Goal: Task Accomplishment & Management: Complete application form

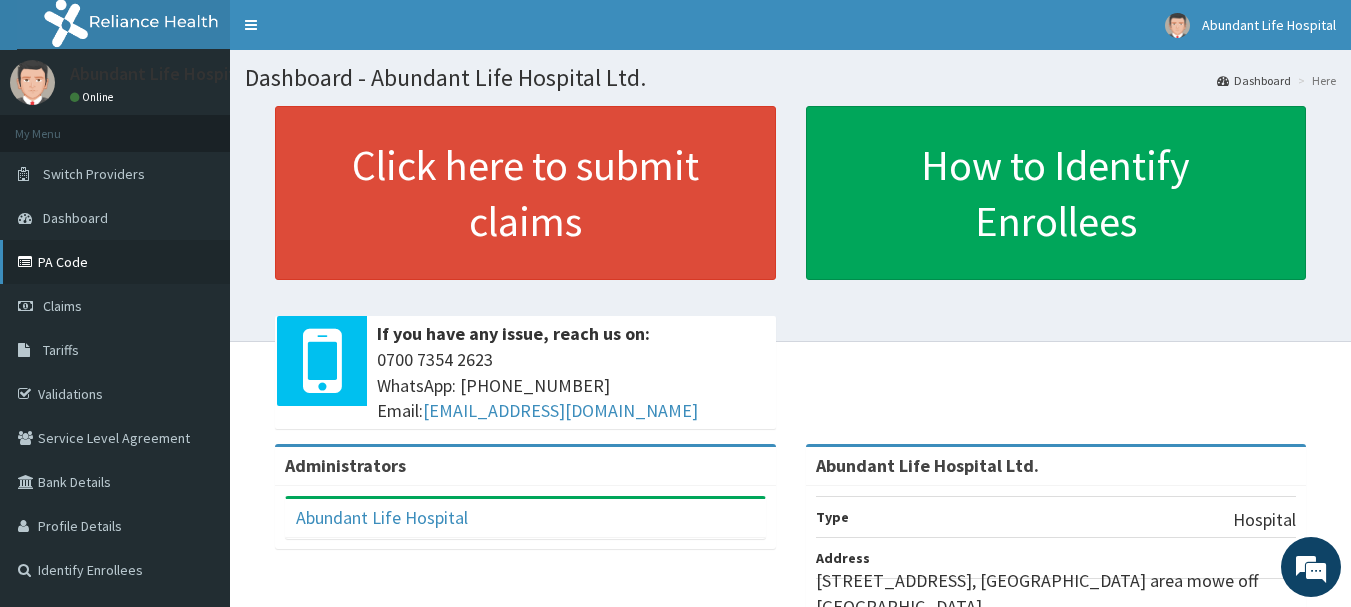
click at [83, 258] on link "PA Code" at bounding box center [115, 262] width 230 height 44
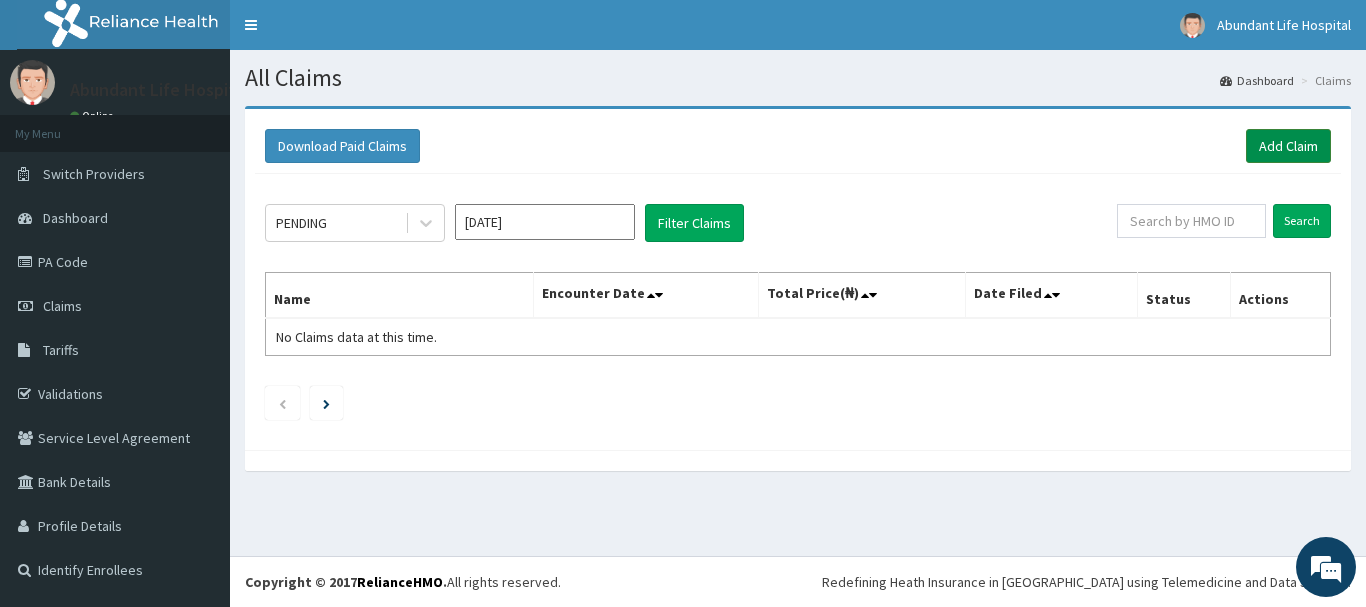
click at [1298, 152] on link "Add Claim" at bounding box center [1288, 146] width 85 height 34
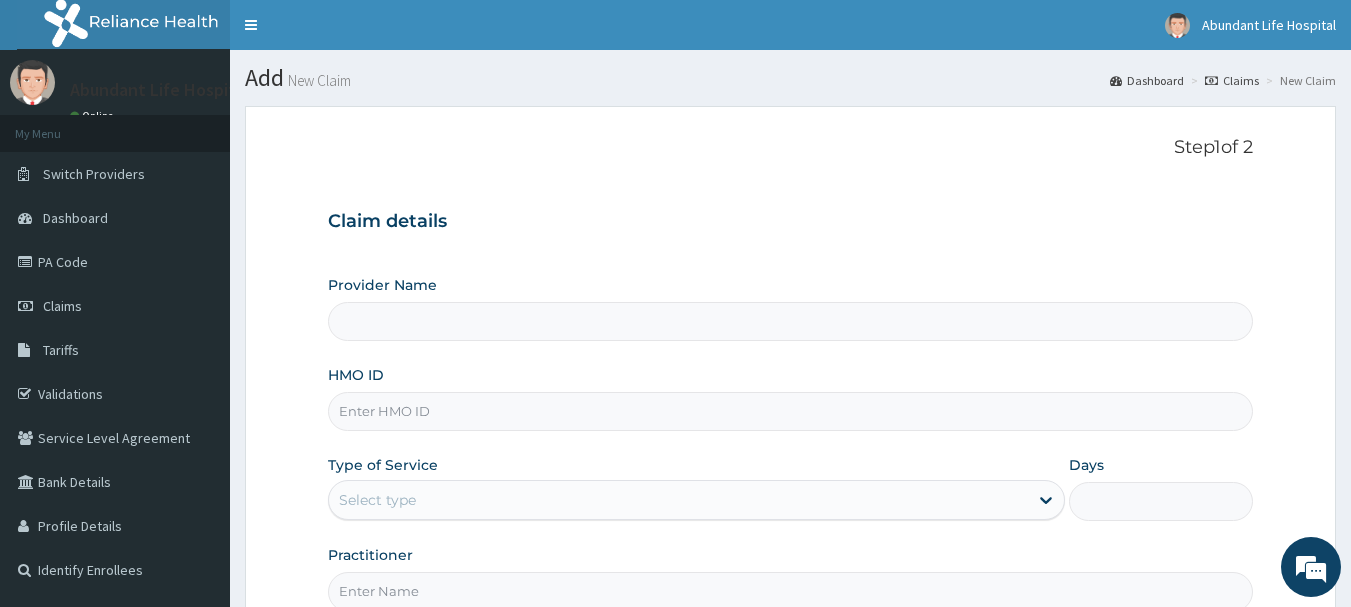
type input "Abundant Life Hospital Ltd."
click at [556, 414] on input "HMO ID" at bounding box center [791, 411] width 926 height 39
type input "JAG/10059/F"
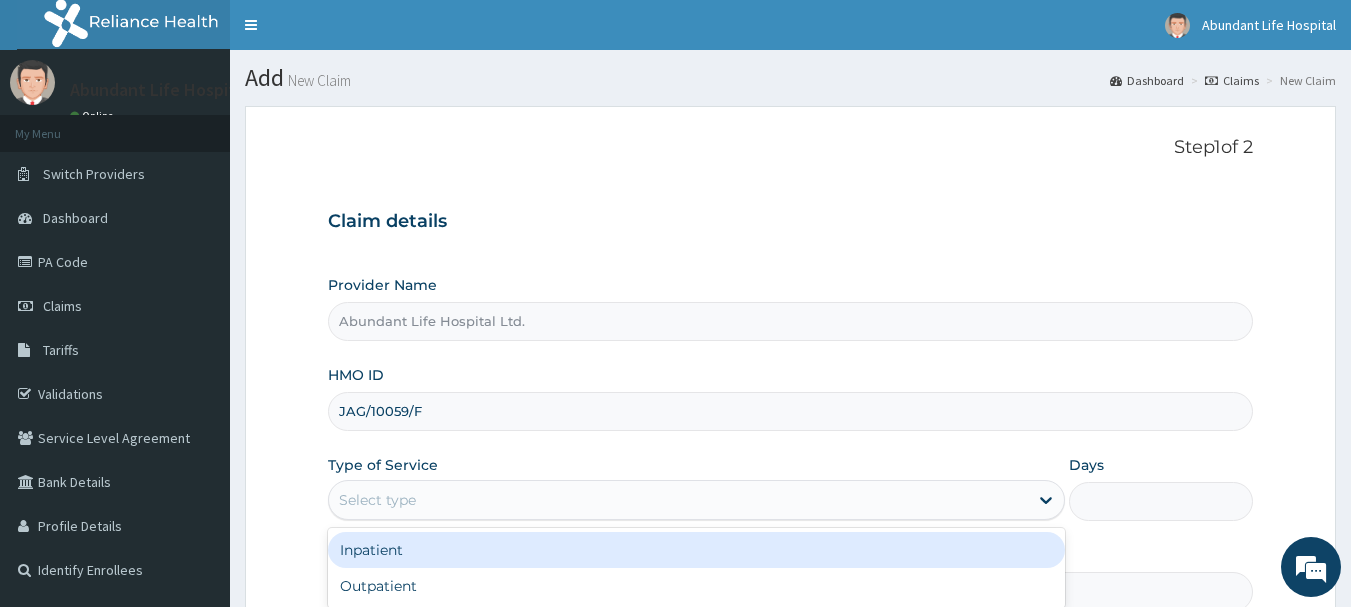
click at [492, 487] on div "Select type" at bounding box center [678, 500] width 699 height 32
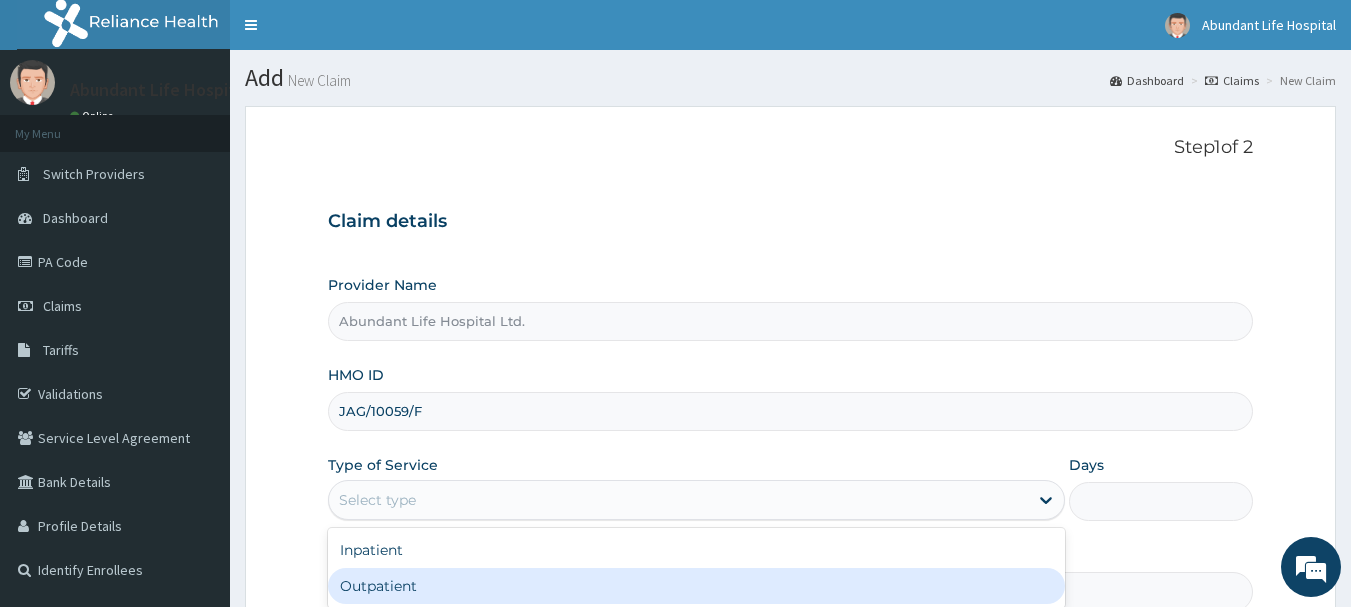
click at [493, 590] on div "Outpatient" at bounding box center [696, 586] width 737 height 36
type input "1"
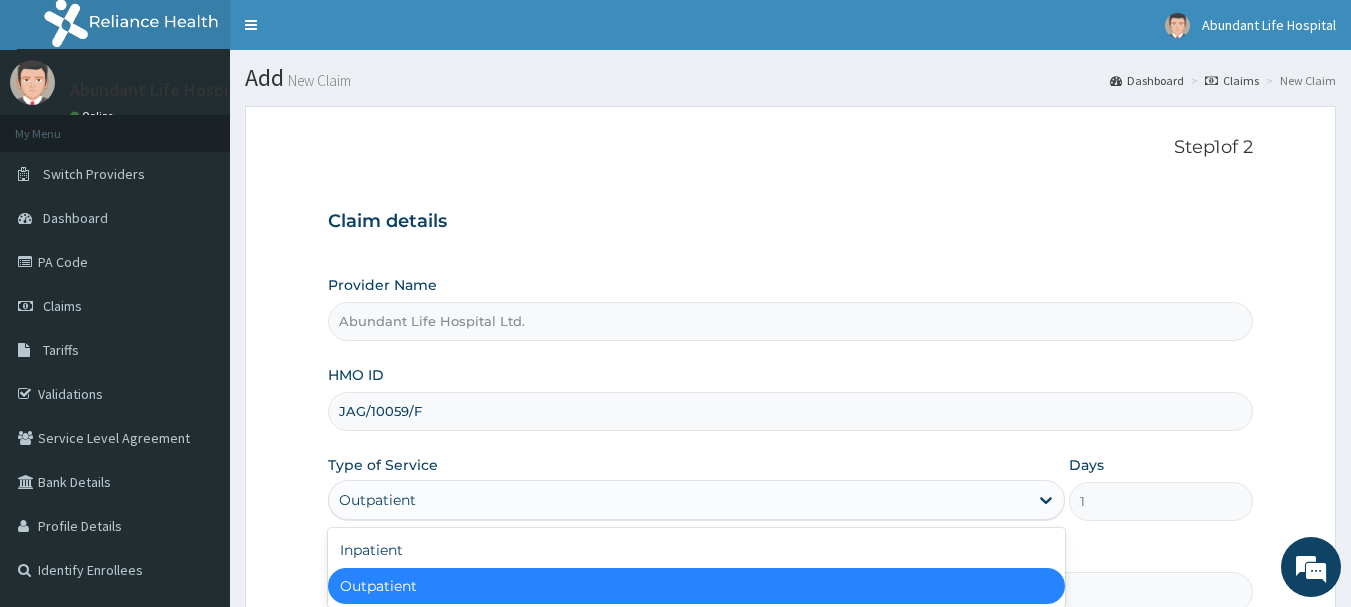
click at [639, 497] on div "Outpatient" at bounding box center [678, 500] width 699 height 32
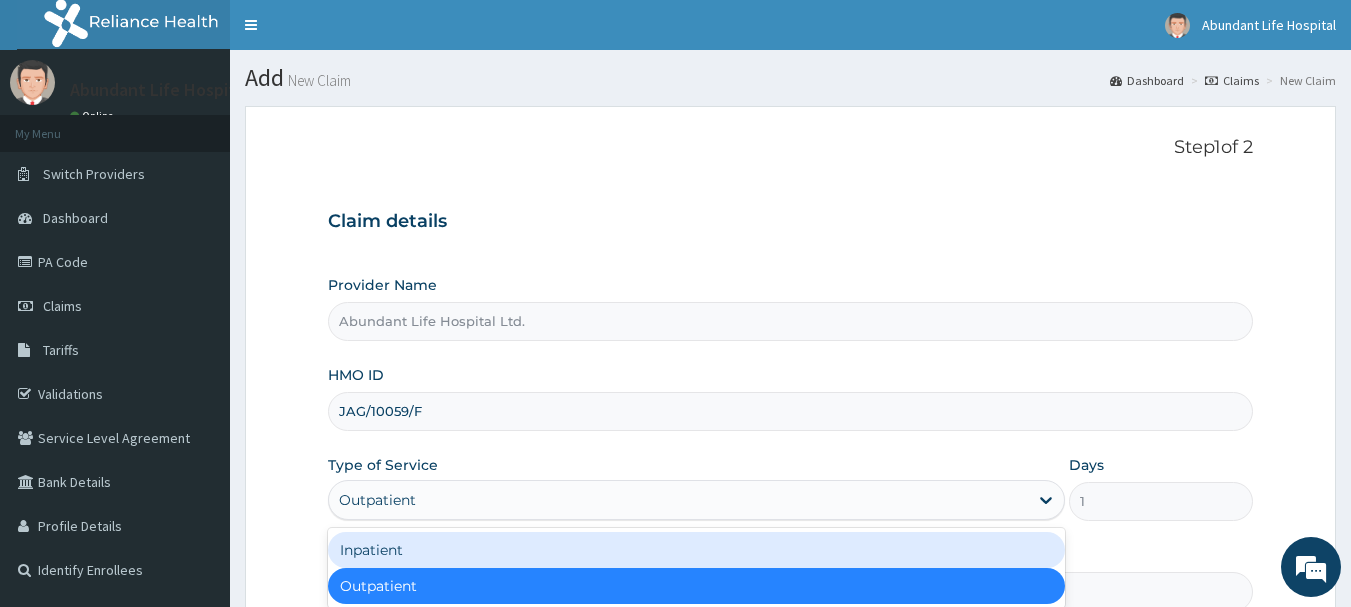
click at [538, 550] on div "Inpatient" at bounding box center [696, 550] width 737 height 36
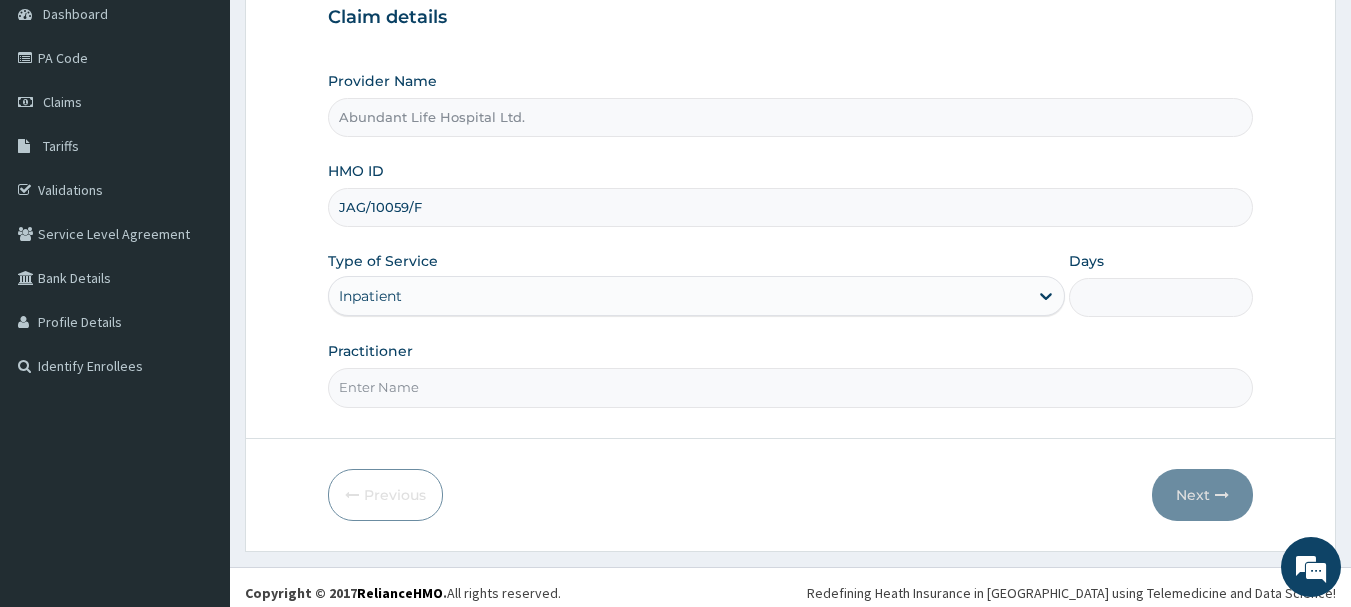
scroll to position [215, 0]
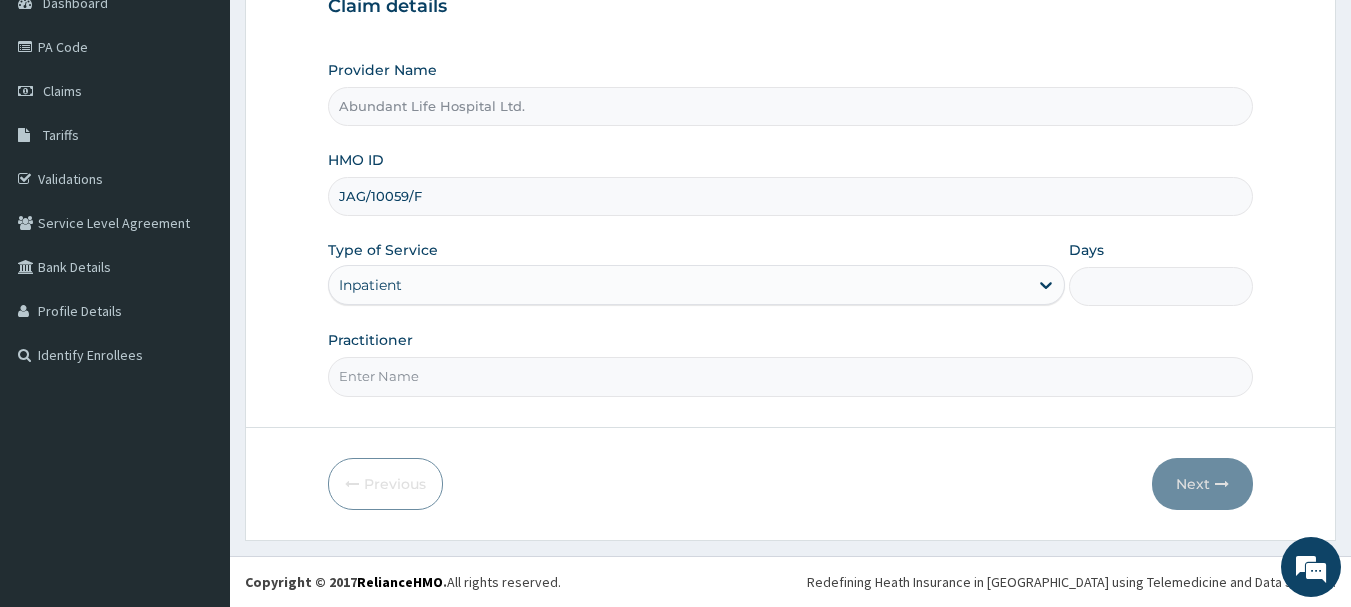
click at [779, 392] on input "Practitioner" at bounding box center [791, 376] width 926 height 39
type input "DR [PERSON_NAME]"
click at [1171, 295] on input "Days" at bounding box center [1161, 286] width 184 height 39
type input "2"
click at [1194, 482] on button "Next" at bounding box center [1202, 484] width 101 height 52
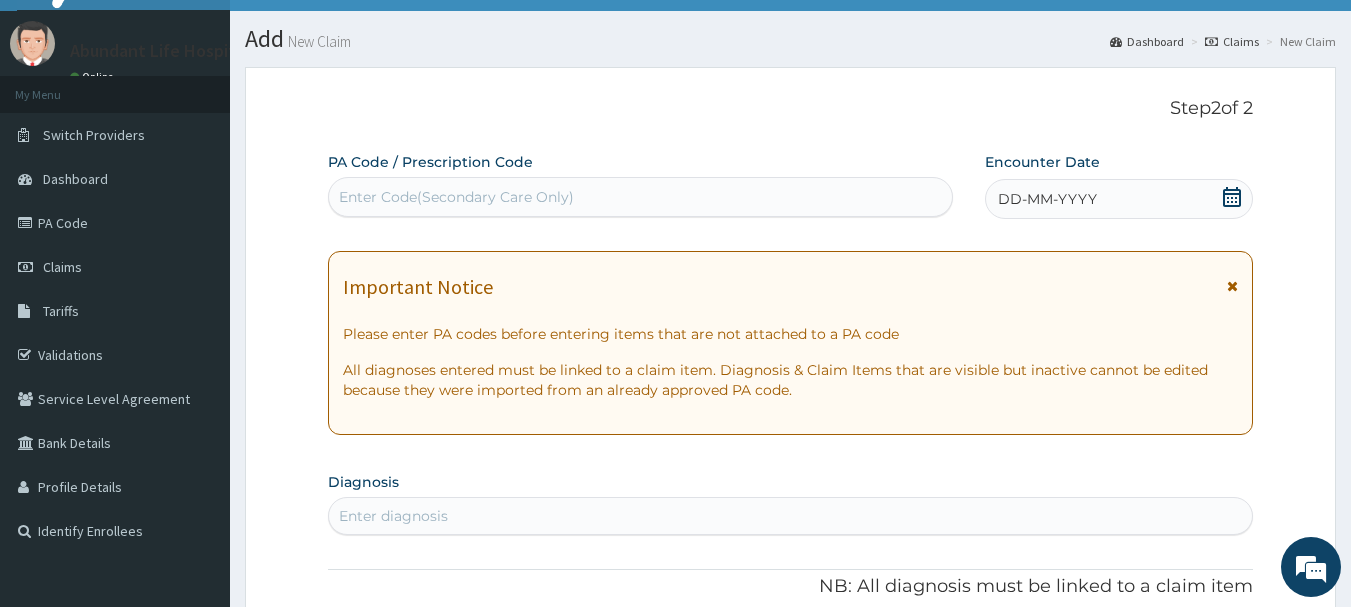
scroll to position [15, 0]
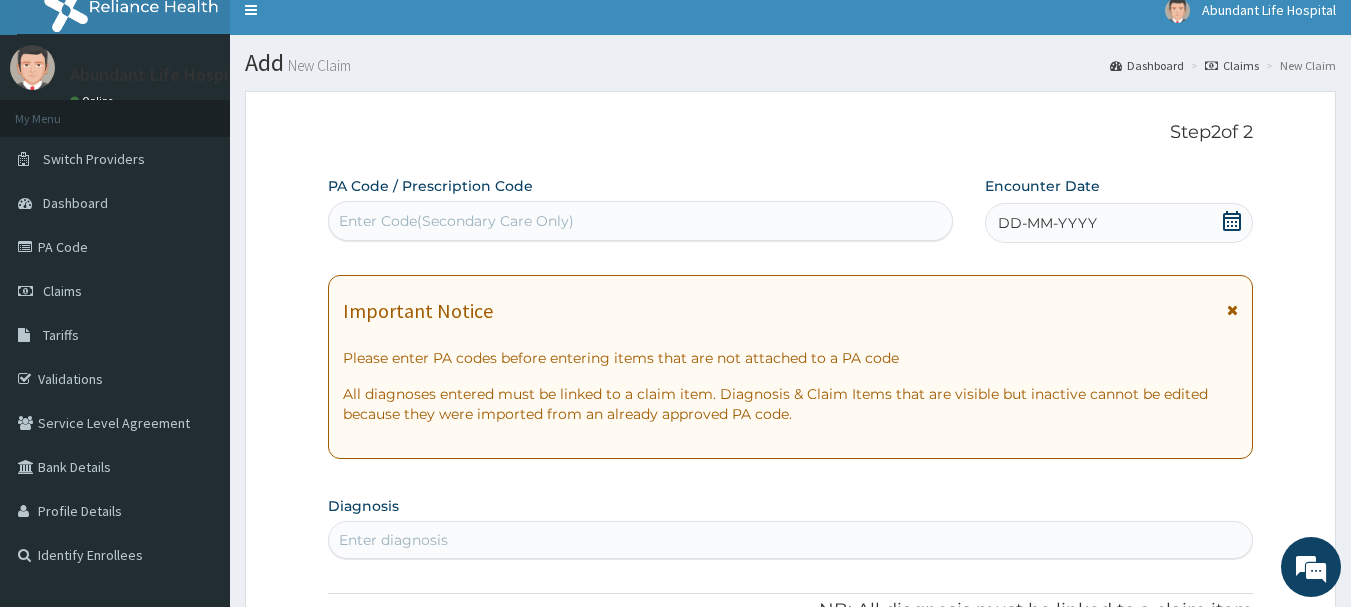
click at [721, 219] on div "Enter Code(Secondary Care Only)" at bounding box center [641, 221] width 624 height 32
type input "PA/2AD84E"
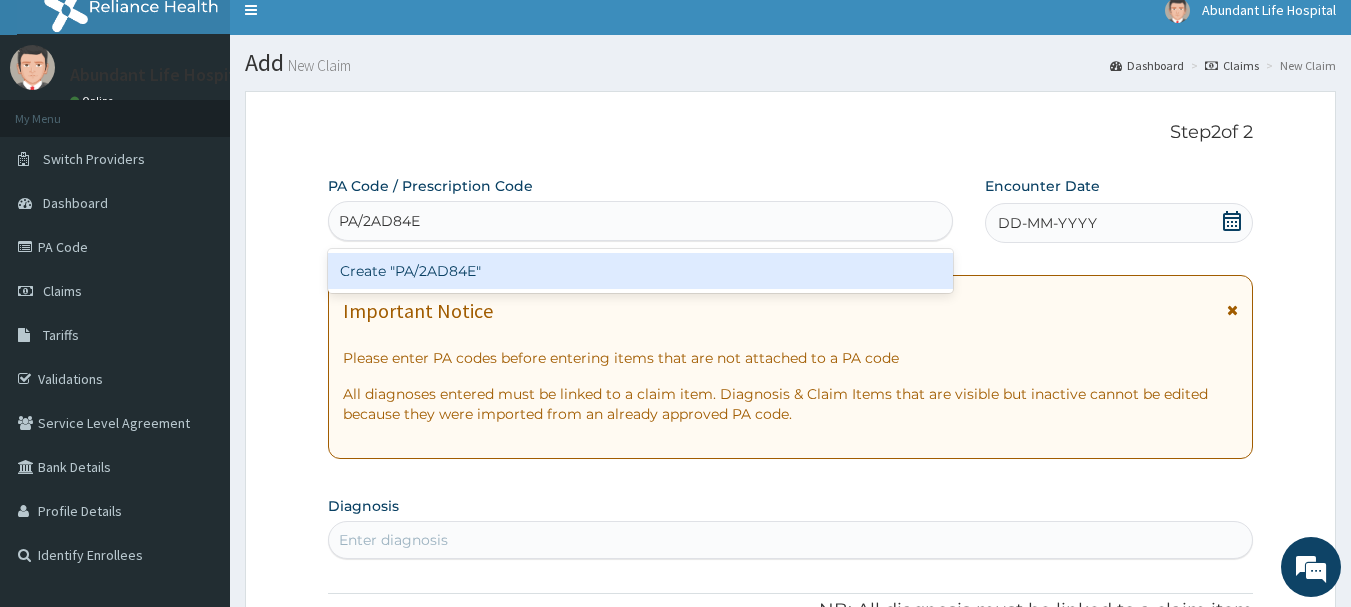
click at [712, 278] on div "Create "PA/2AD84E"" at bounding box center [641, 271] width 626 height 36
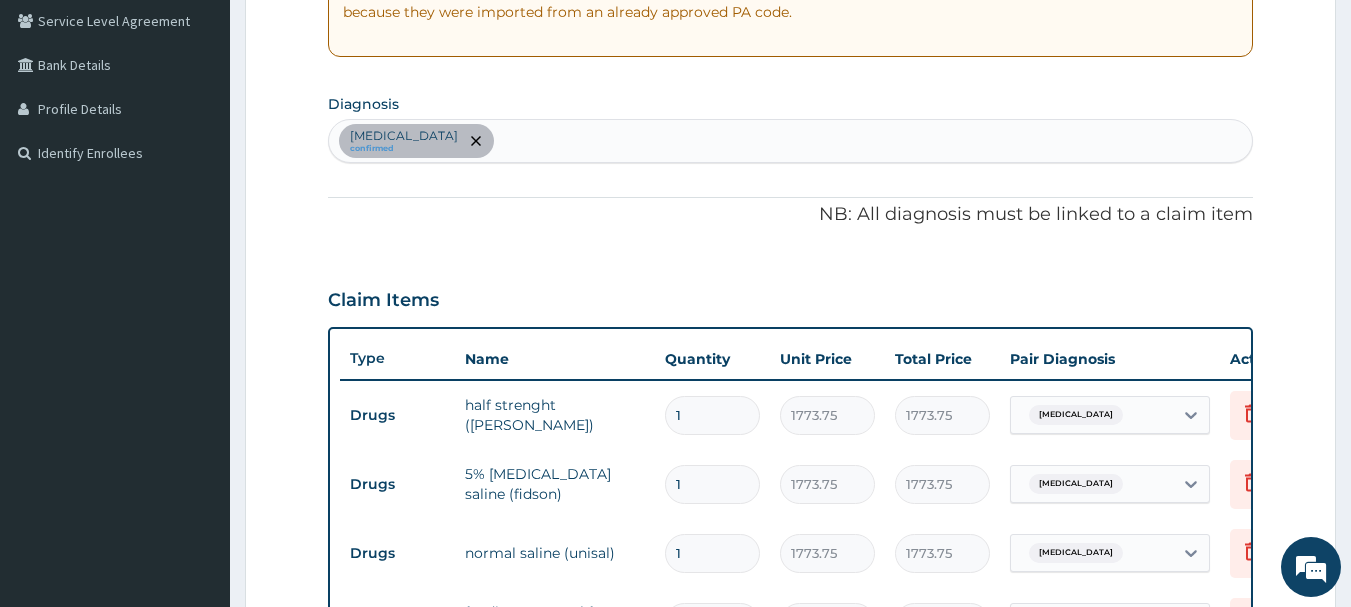
scroll to position [405, 0]
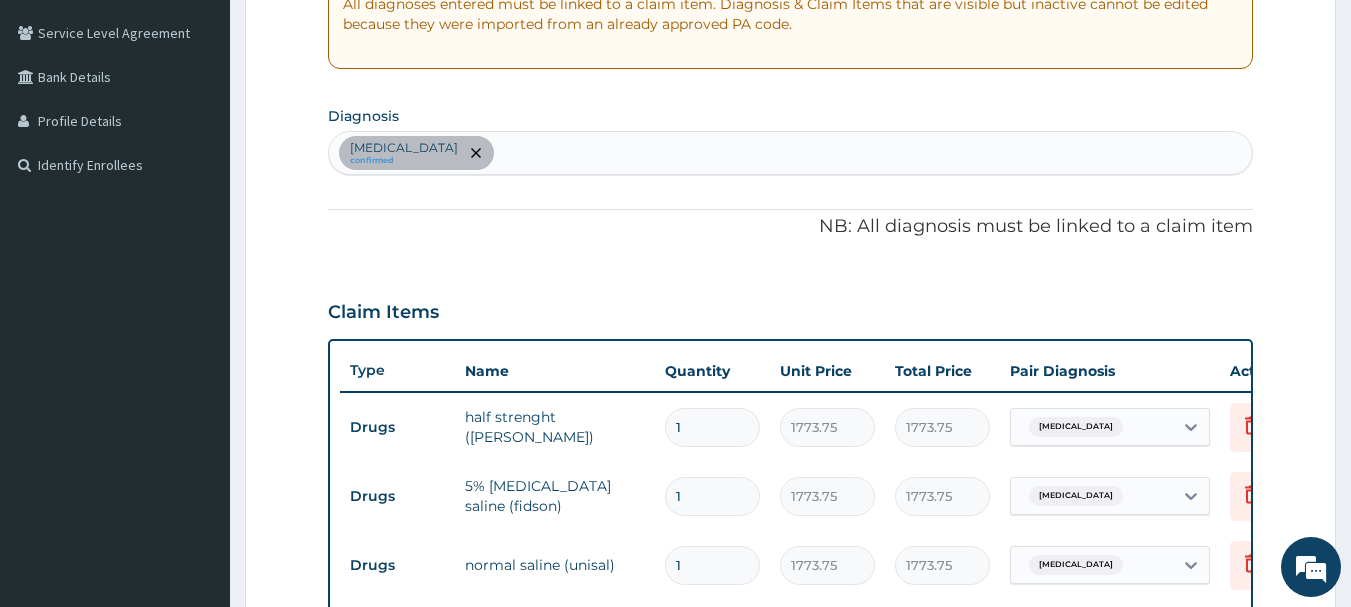
click at [474, 150] on div "Sepsis confirmed" at bounding box center [791, 153] width 924 height 42
type input "PLASMO"
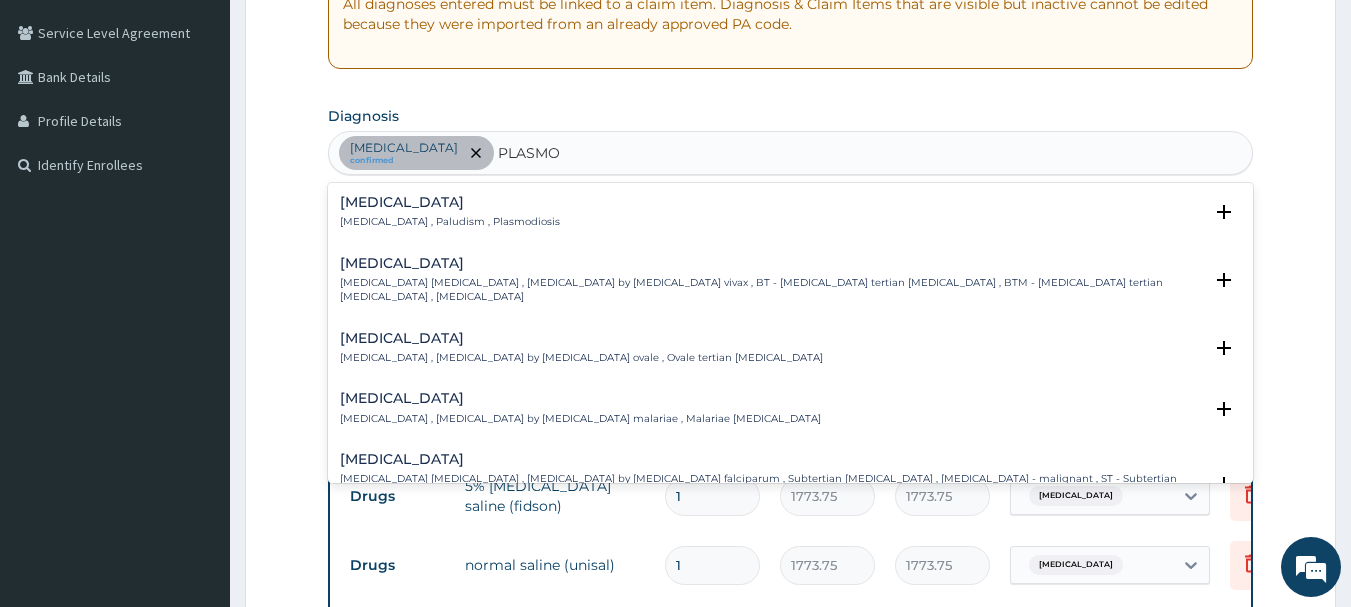
click at [356, 209] on h4 "Malaria" at bounding box center [450, 202] width 220 height 15
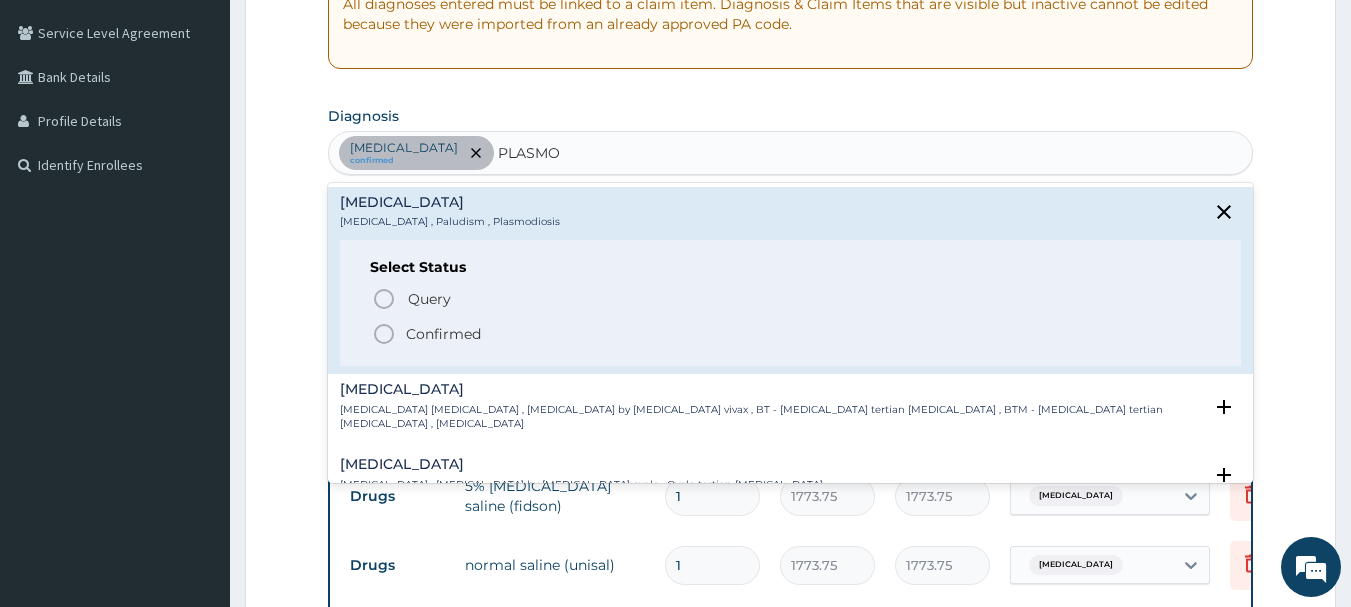
click at [384, 337] on icon "status option filled" at bounding box center [384, 334] width 24 height 24
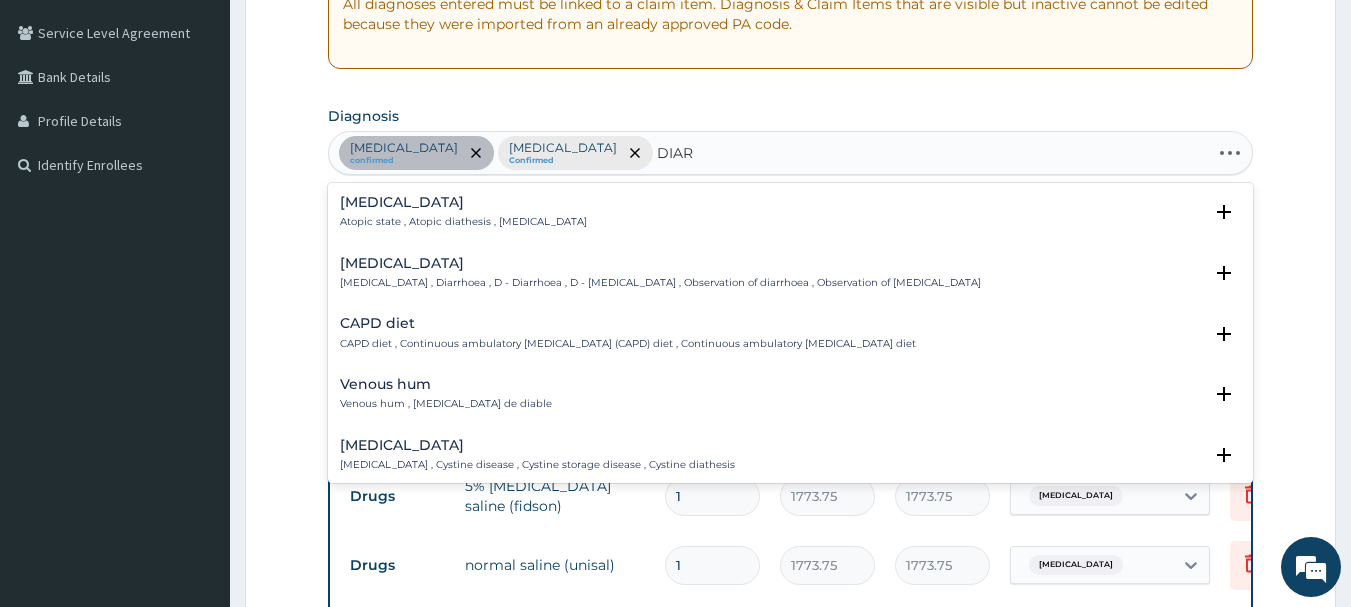
type input "DIARR"
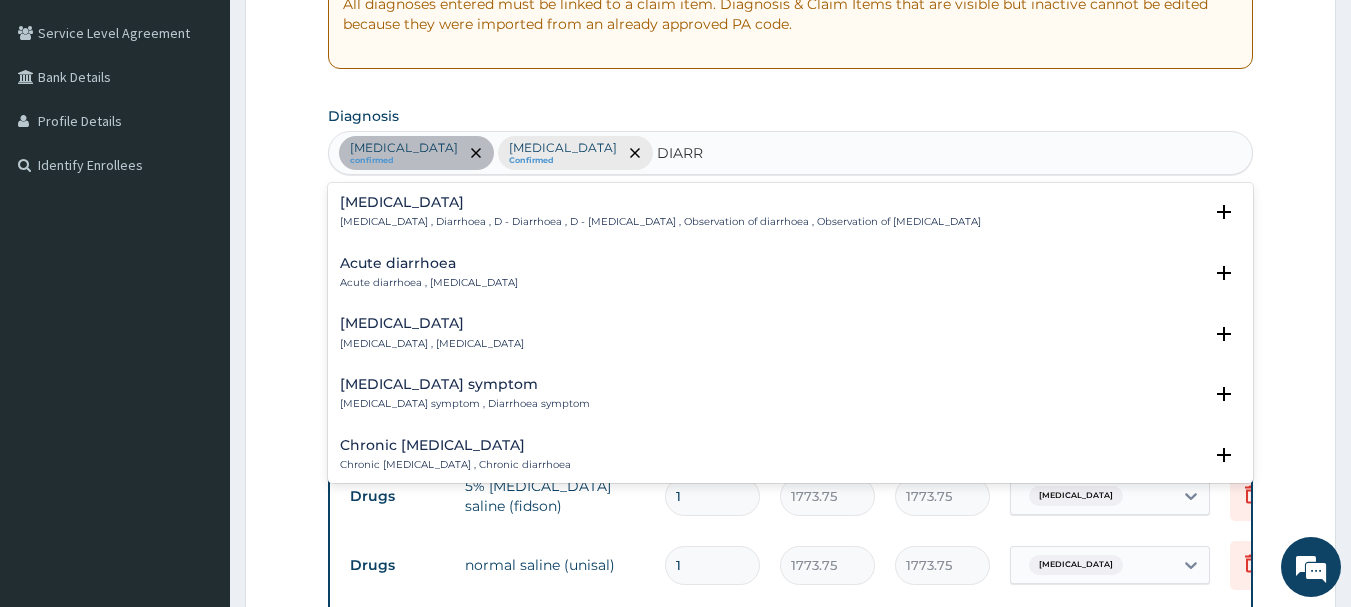
click at [522, 214] on div "Diarrhea Diarrhea , Diarrhoea , D - Diarrhoea , D - Diarrhea , Observation of d…" at bounding box center [660, 212] width 641 height 35
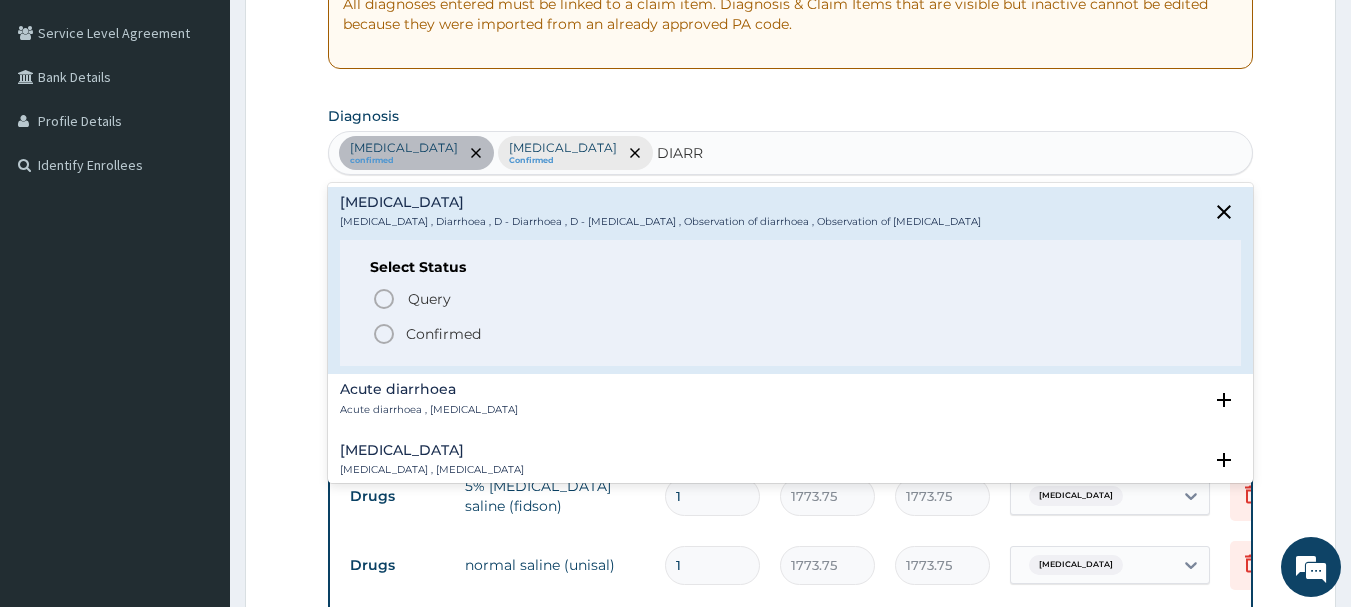
click at [381, 330] on icon "status option filled" at bounding box center [384, 334] width 24 height 24
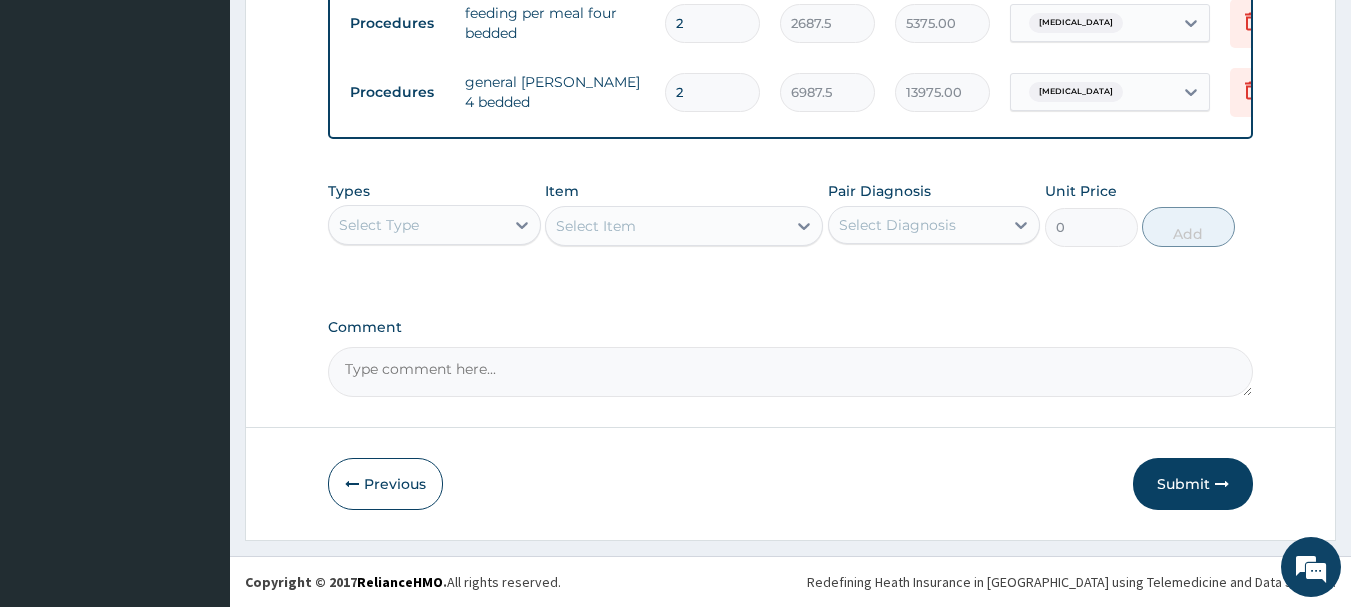
scroll to position [1031, 0]
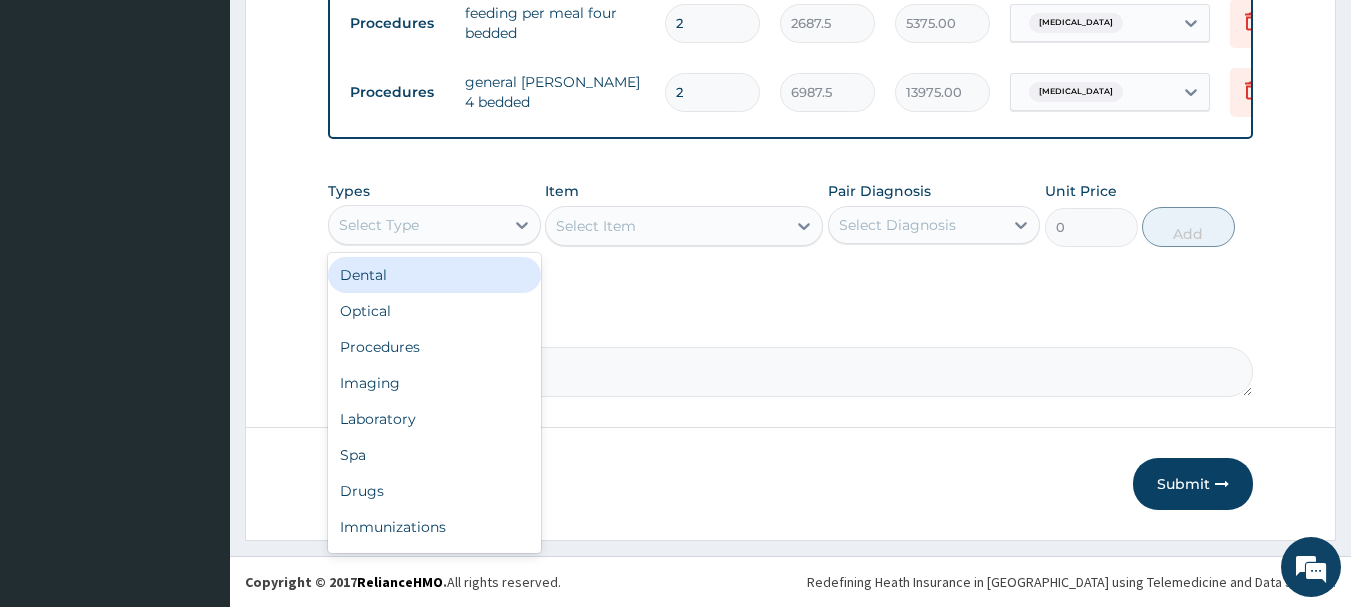
click at [399, 227] on div "Select Type" at bounding box center [379, 225] width 80 height 20
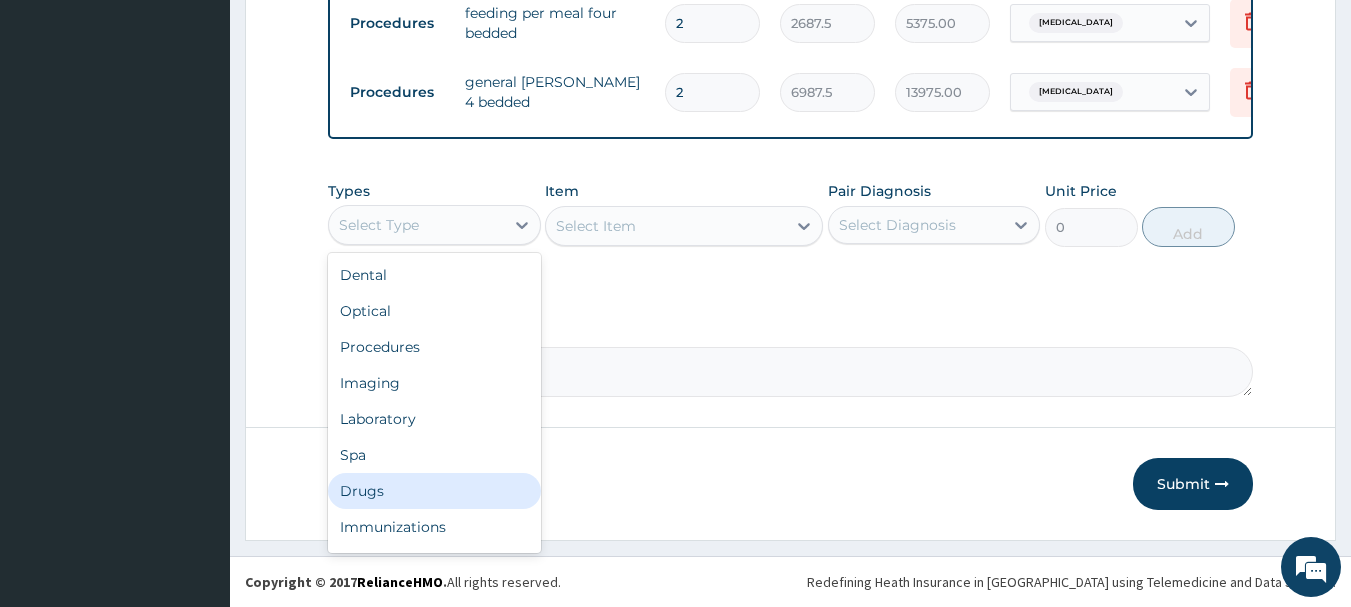
click at [394, 490] on div "Drugs" at bounding box center [434, 491] width 213 height 36
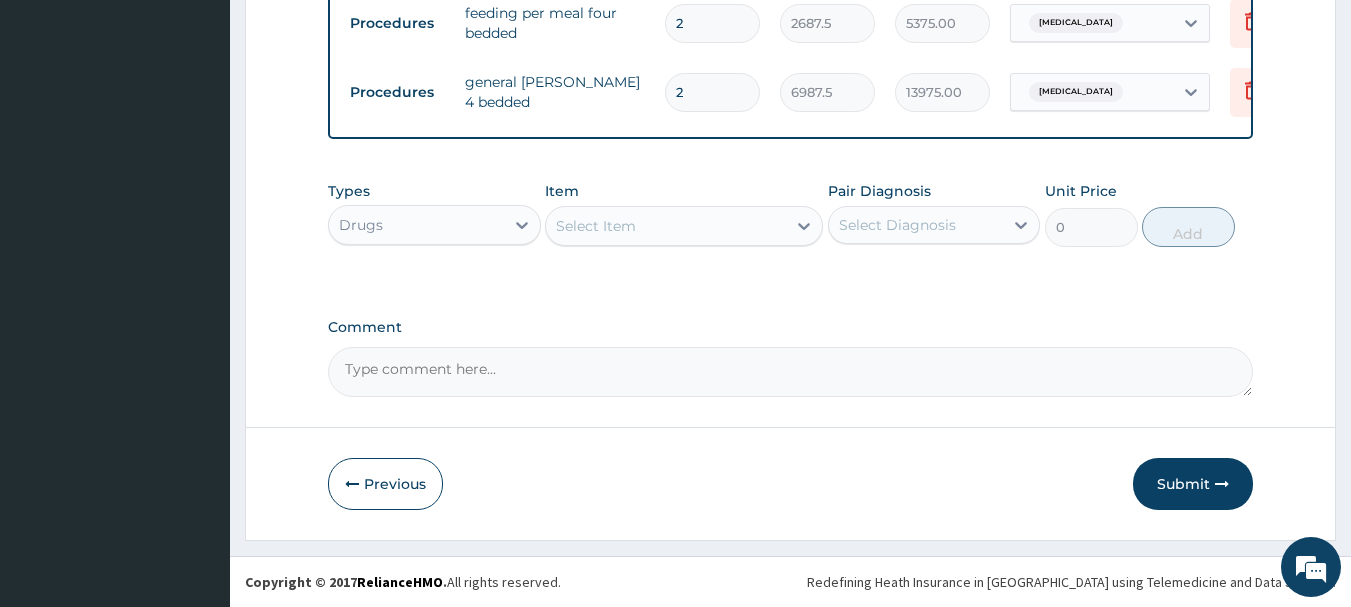
click at [611, 238] on div "Select Item" at bounding box center [666, 226] width 240 height 32
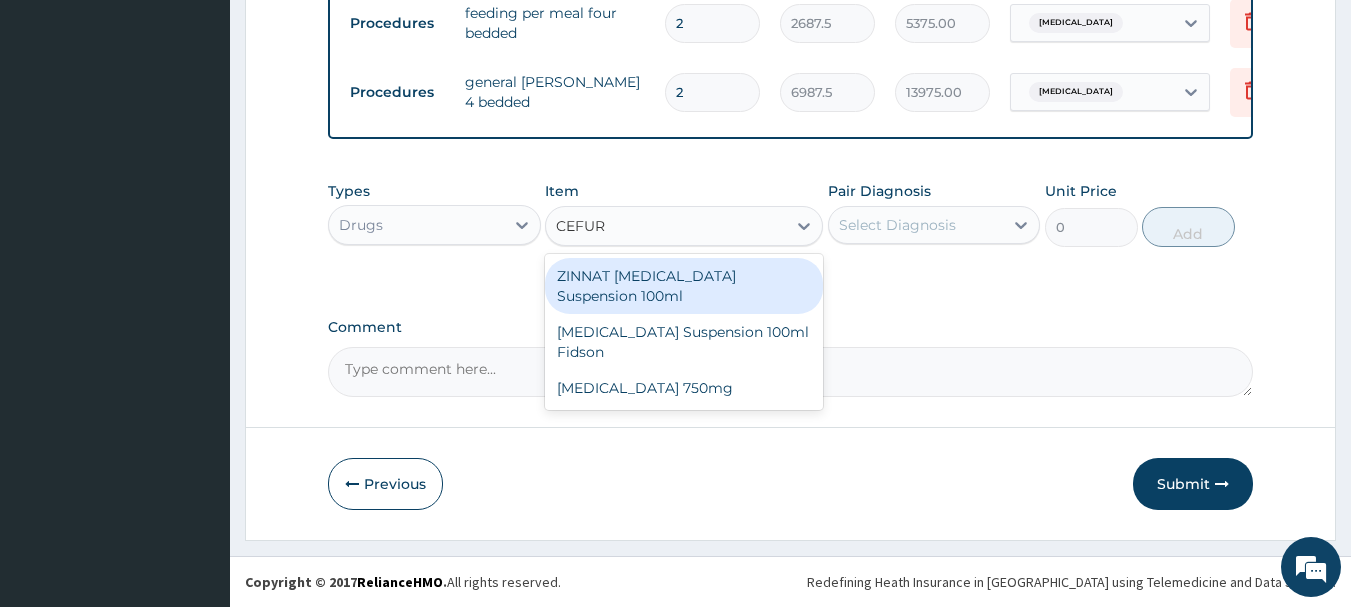
type input "CEFURO"
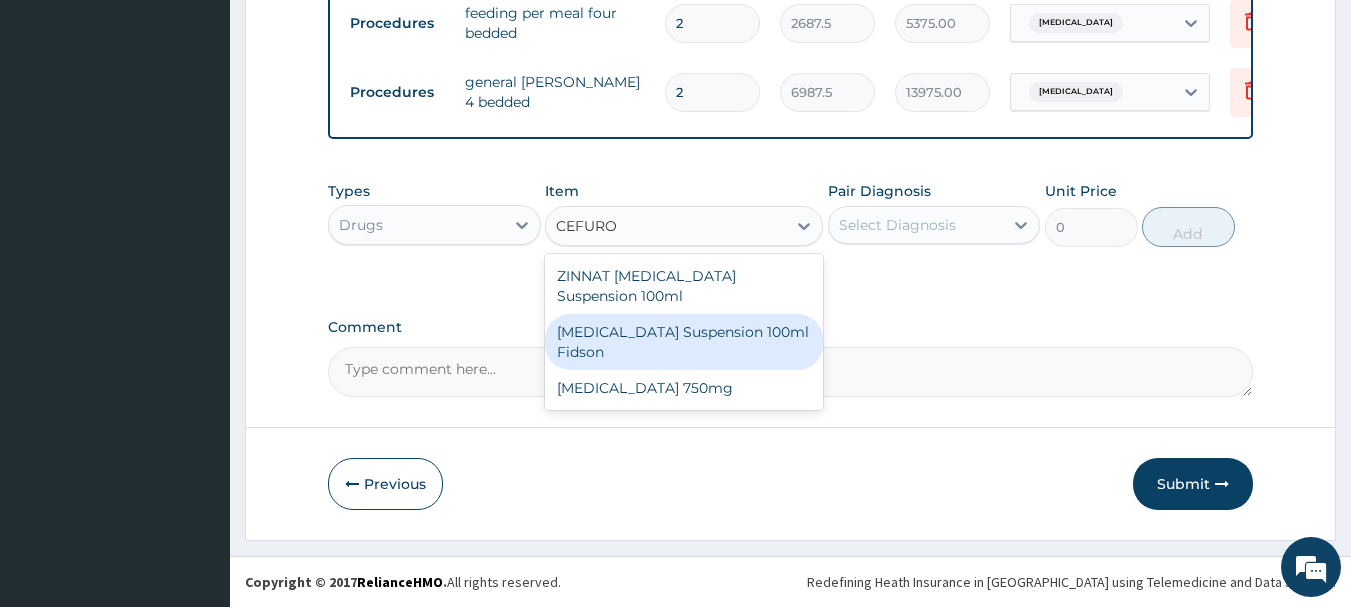
click at [586, 352] on div "Cefuroxime Suspension 100ml Fidson" at bounding box center [684, 342] width 278 height 56
type input "3000"
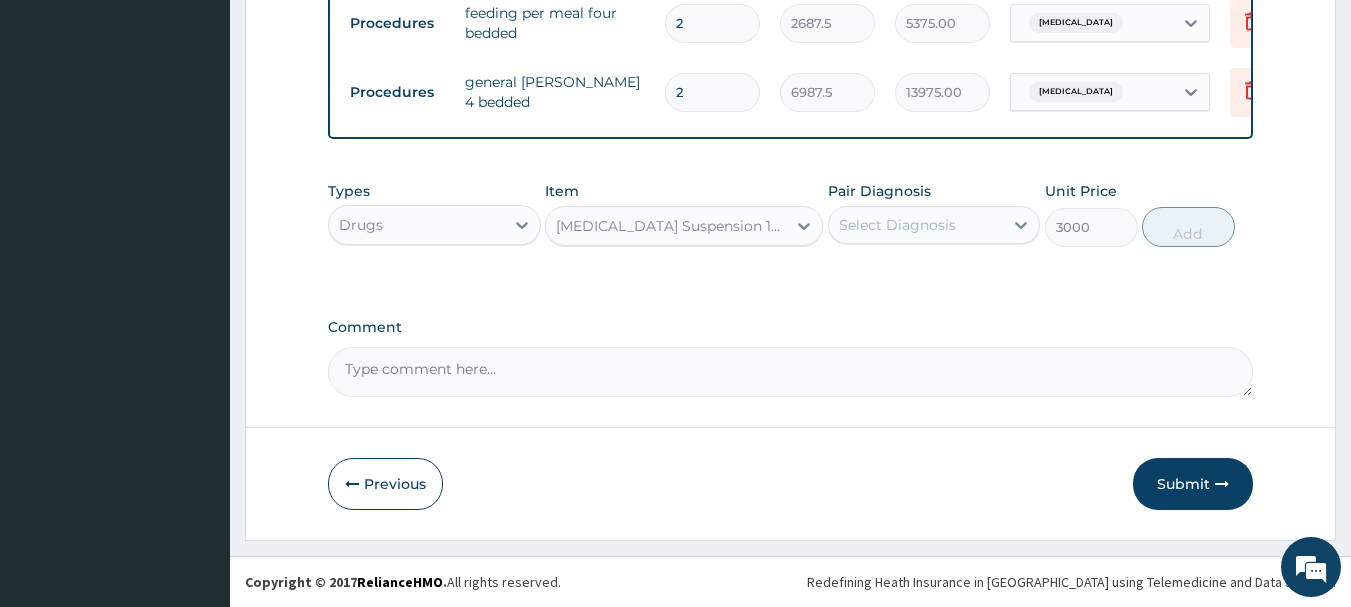
click at [867, 232] on div "Select Diagnosis" at bounding box center [897, 225] width 117 height 20
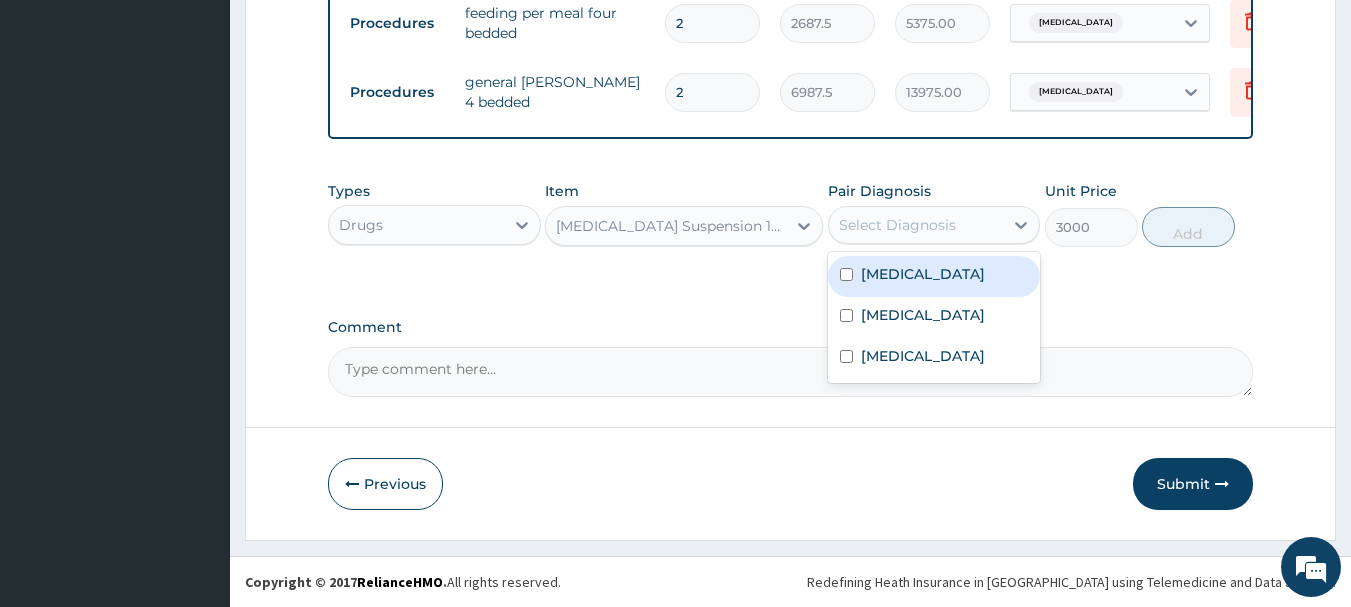
click at [845, 272] on input "checkbox" at bounding box center [846, 274] width 13 height 13
checkbox input "true"
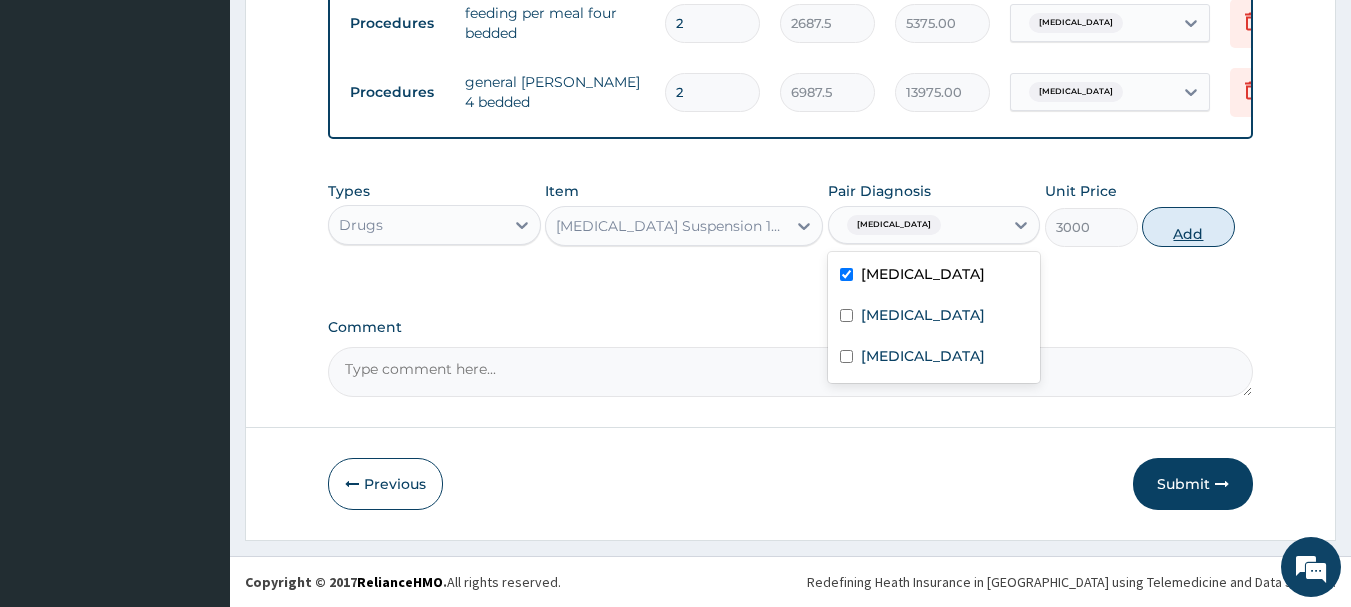
click at [1190, 233] on button "Add" at bounding box center [1188, 227] width 93 height 40
type input "0"
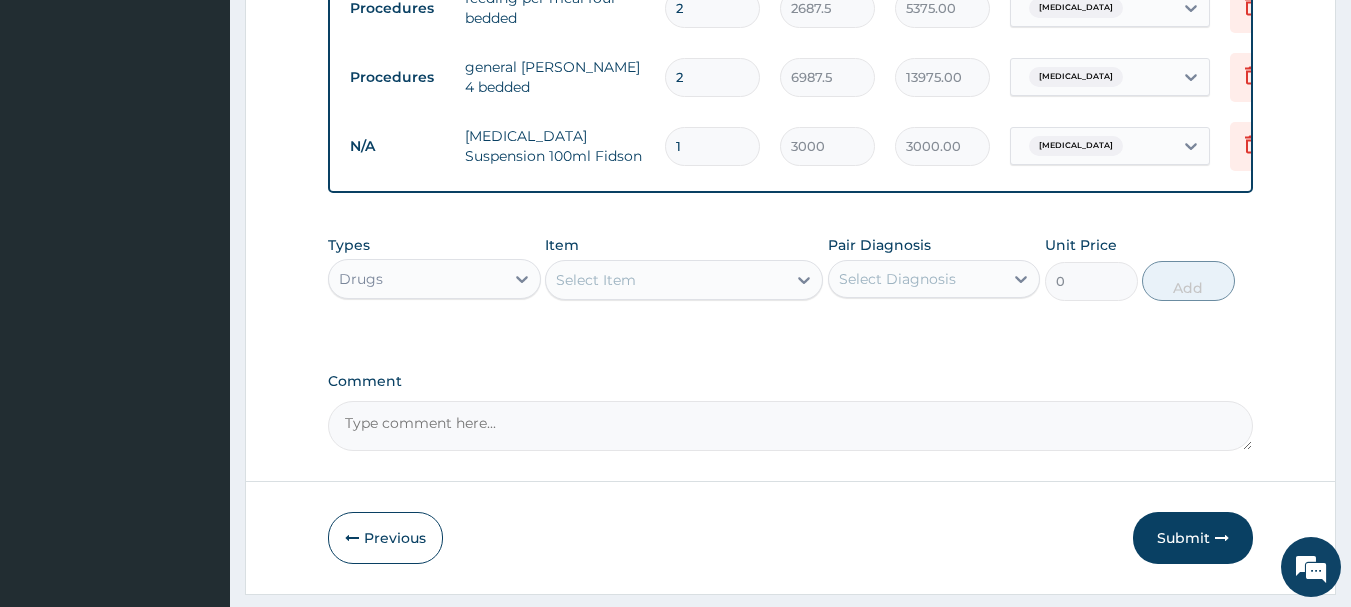
click at [637, 284] on div "Select Item" at bounding box center [666, 280] width 240 height 32
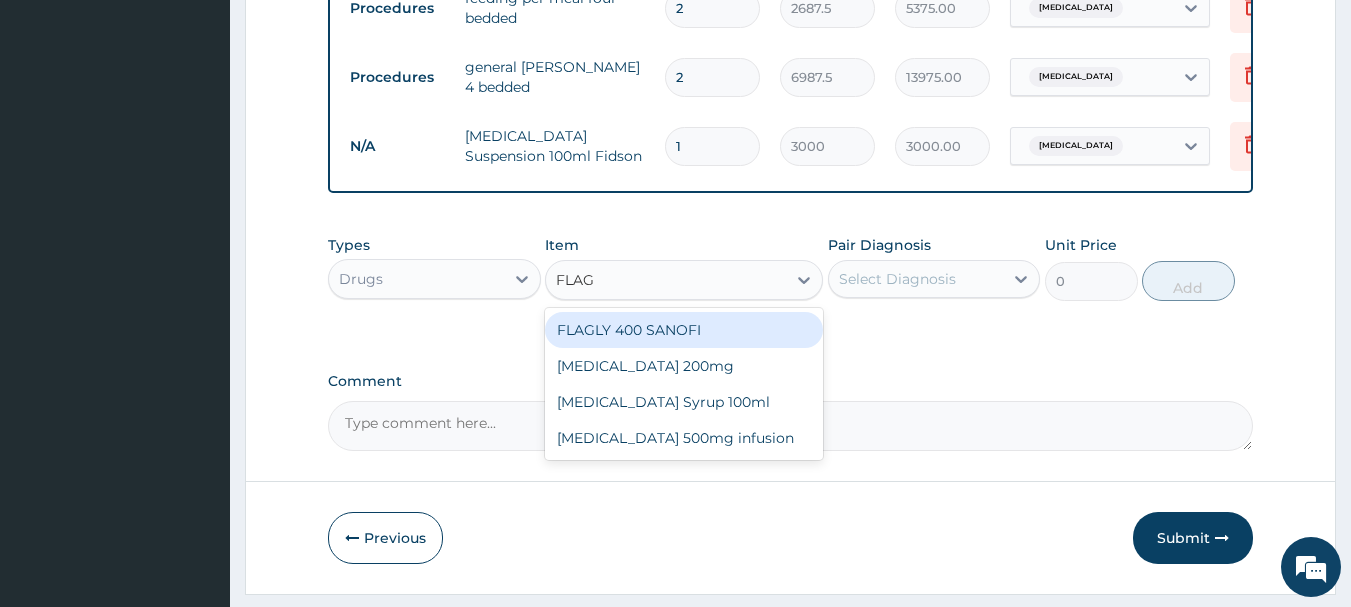
type input "FLAGY"
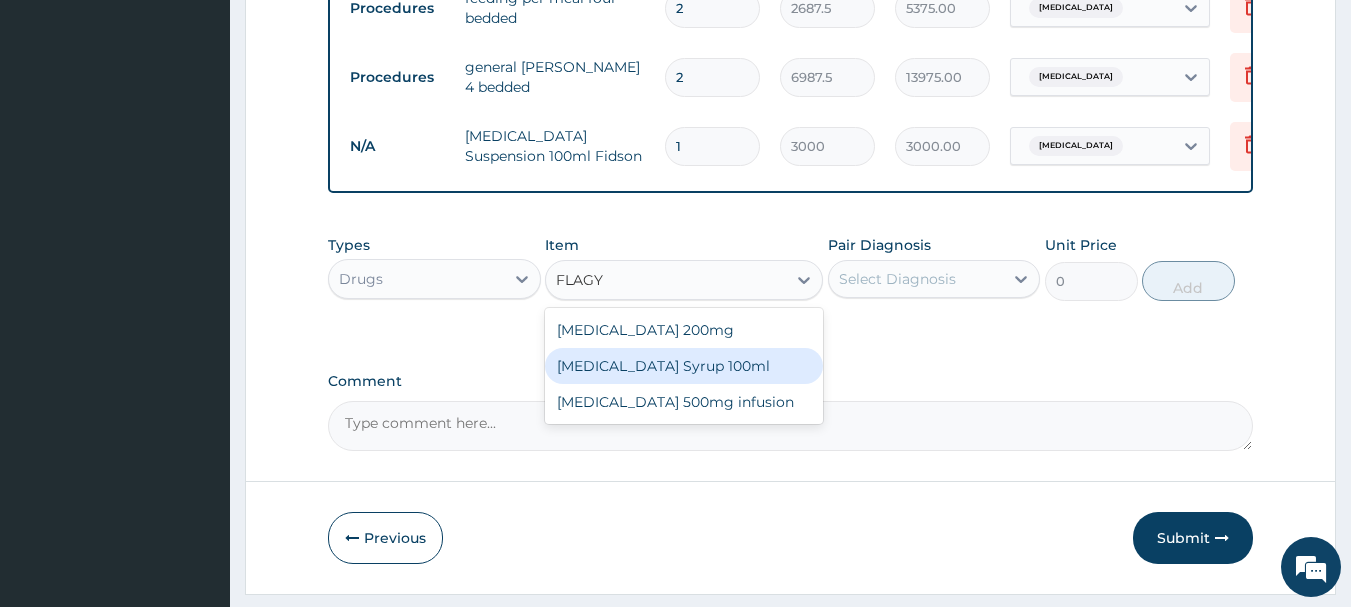
click at [637, 384] on div "FLAGYL Syrup 100ml" at bounding box center [684, 366] width 278 height 36
type input "1064.25"
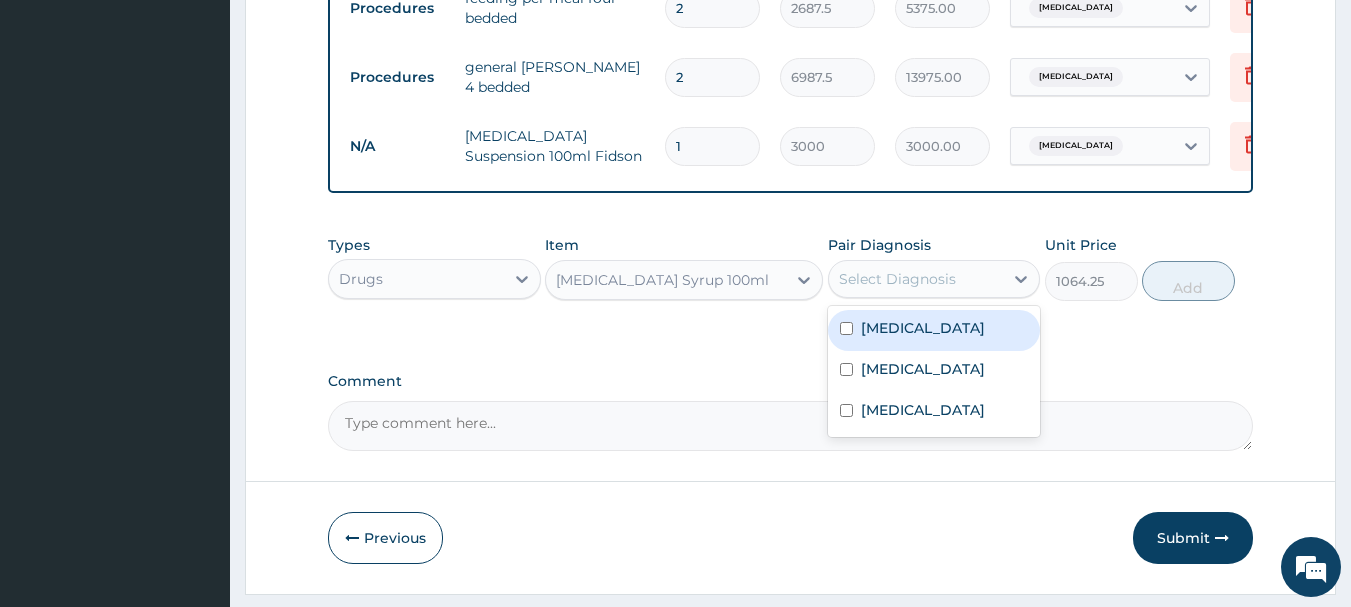
click at [859, 289] on div "Select Diagnosis" at bounding box center [897, 279] width 117 height 20
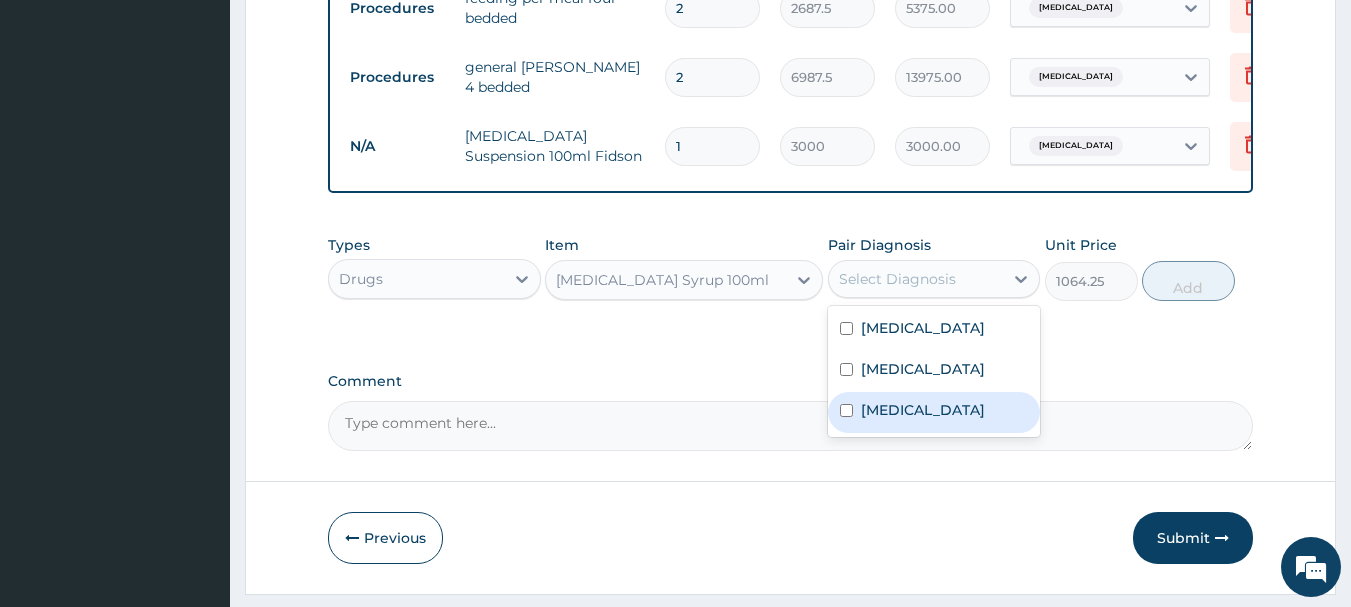
click at [842, 417] on input "checkbox" at bounding box center [846, 410] width 13 height 13
checkbox input "true"
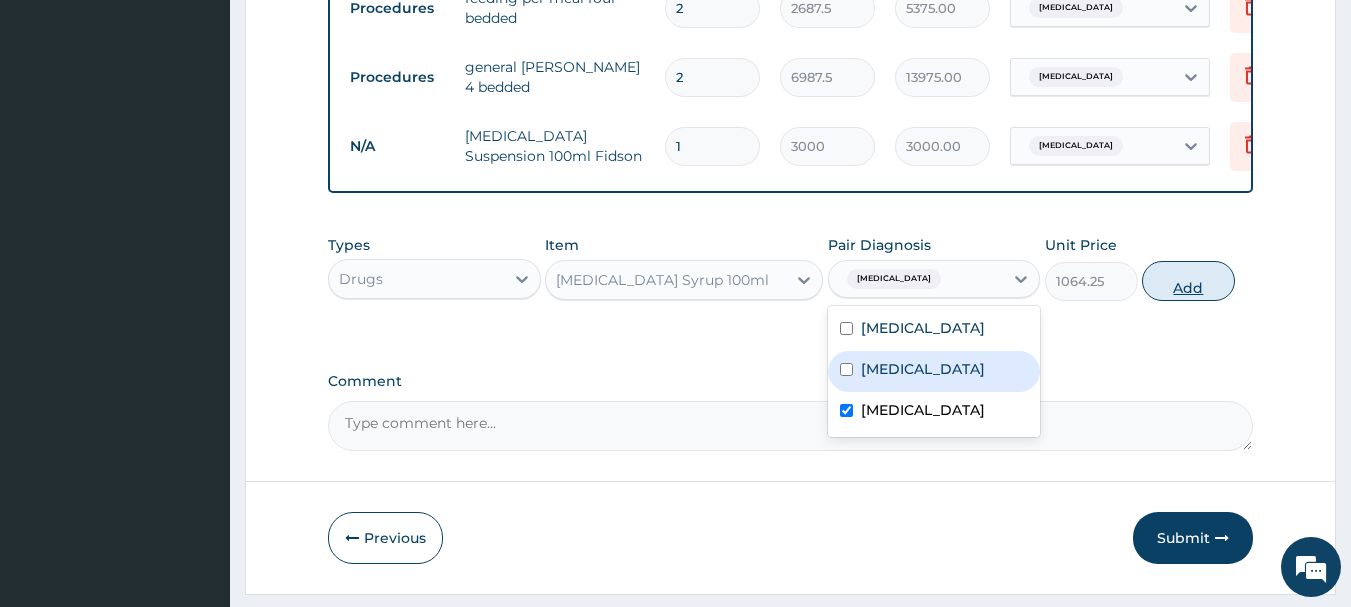
click at [1181, 291] on button "Add" at bounding box center [1188, 281] width 93 height 40
type input "0"
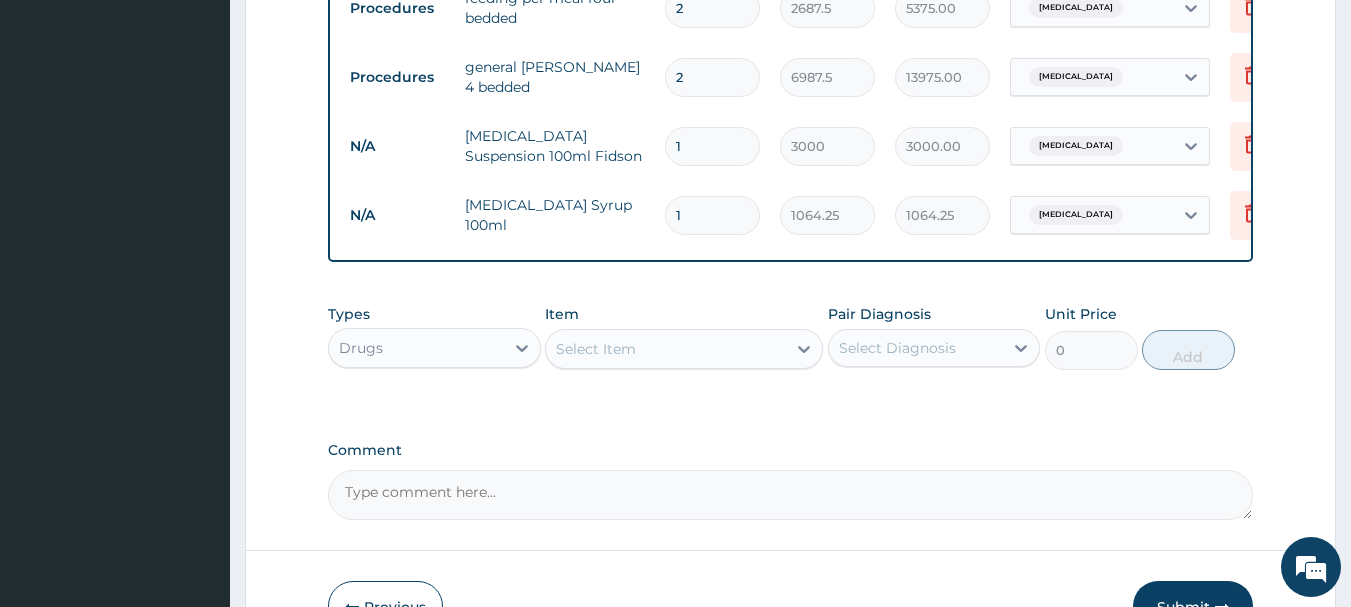
click at [707, 364] on div "Select Item" at bounding box center [666, 349] width 240 height 32
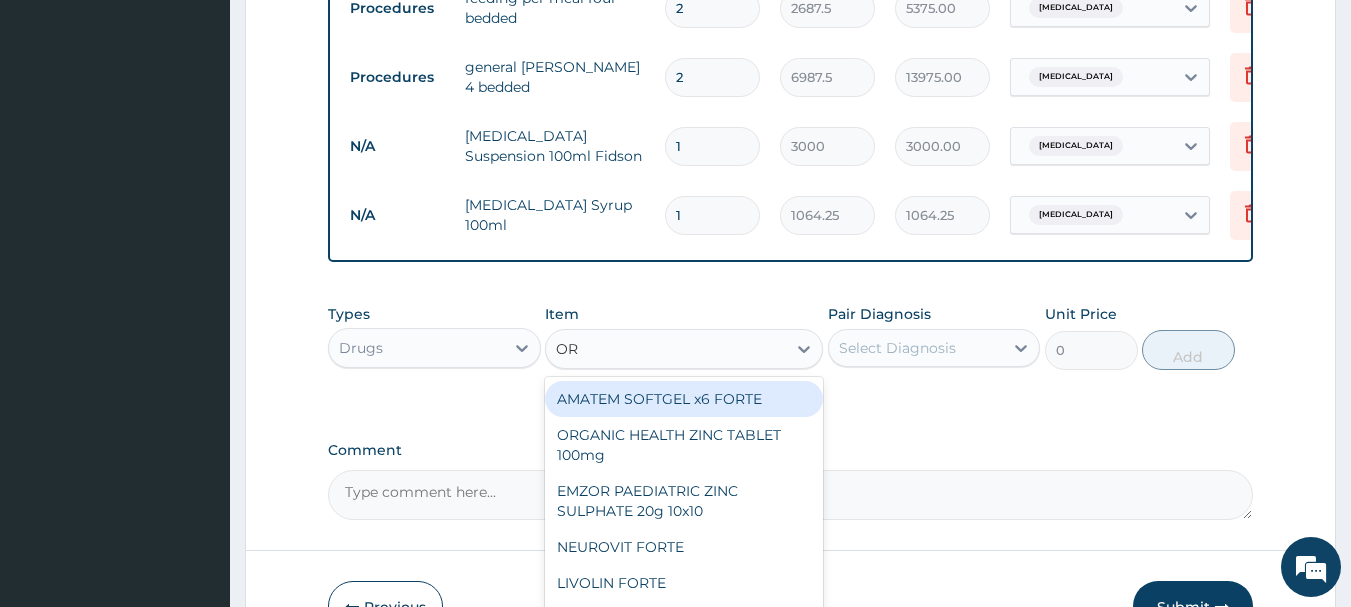
type input "ORS"
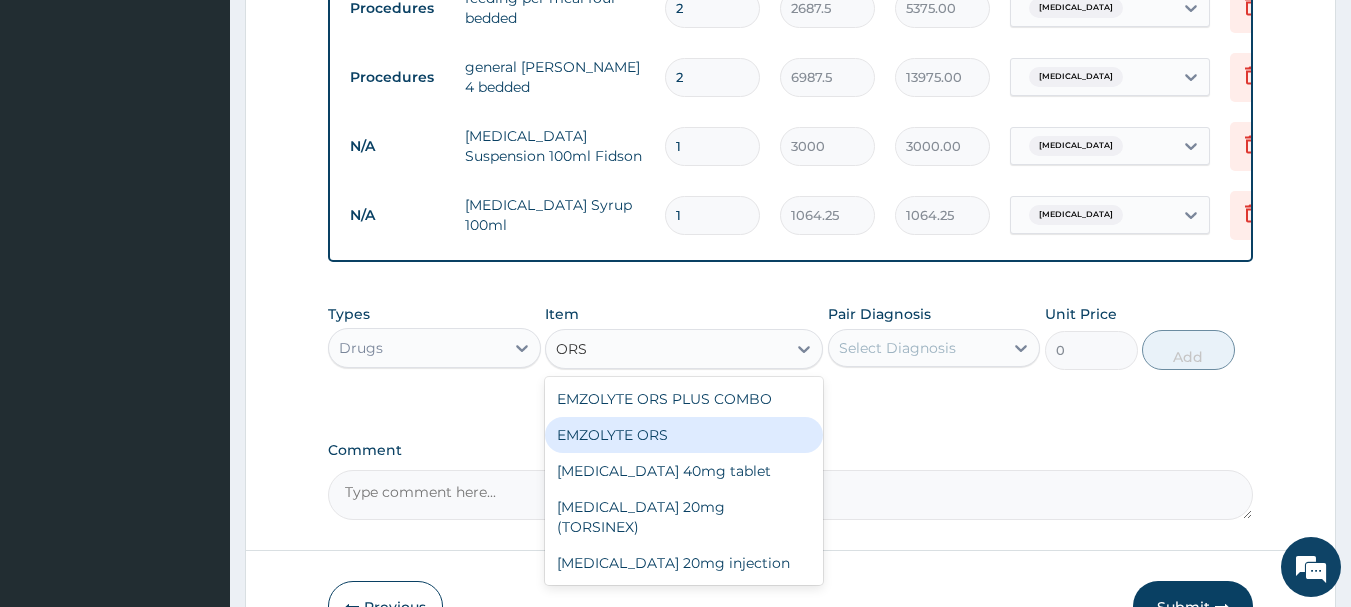
click at [693, 452] on div "EMZOLYTE ORS" at bounding box center [684, 435] width 278 height 36
type input "473"
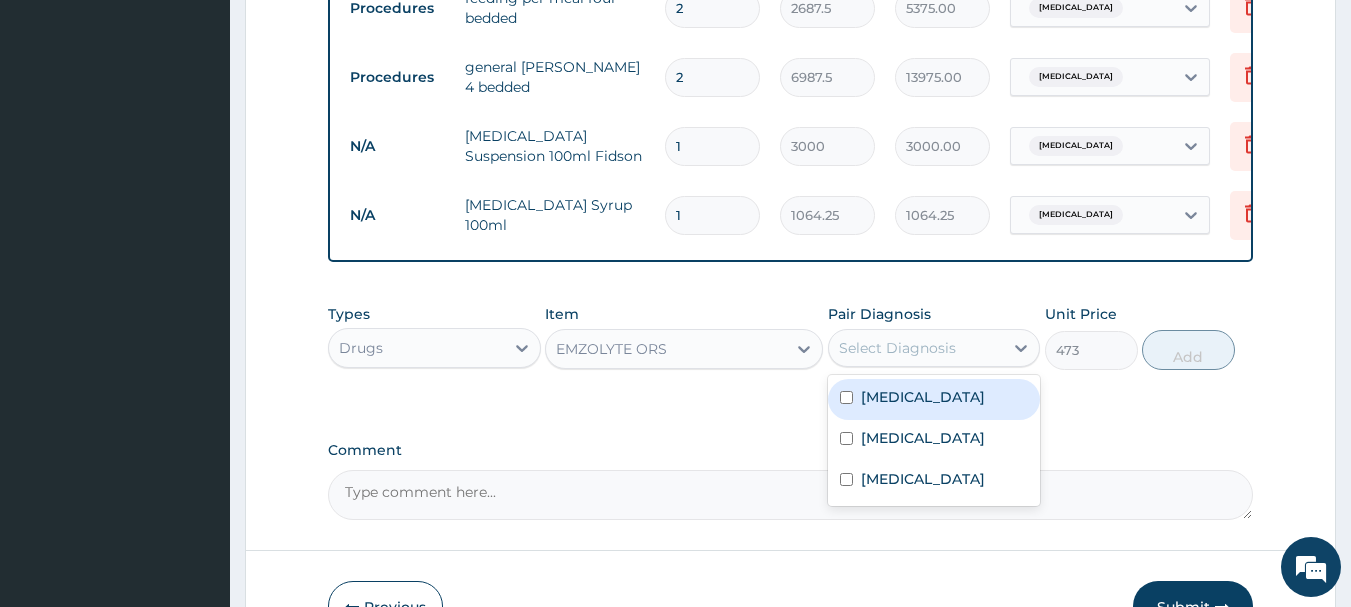
click at [900, 358] on div "Select Diagnosis" at bounding box center [897, 348] width 117 height 20
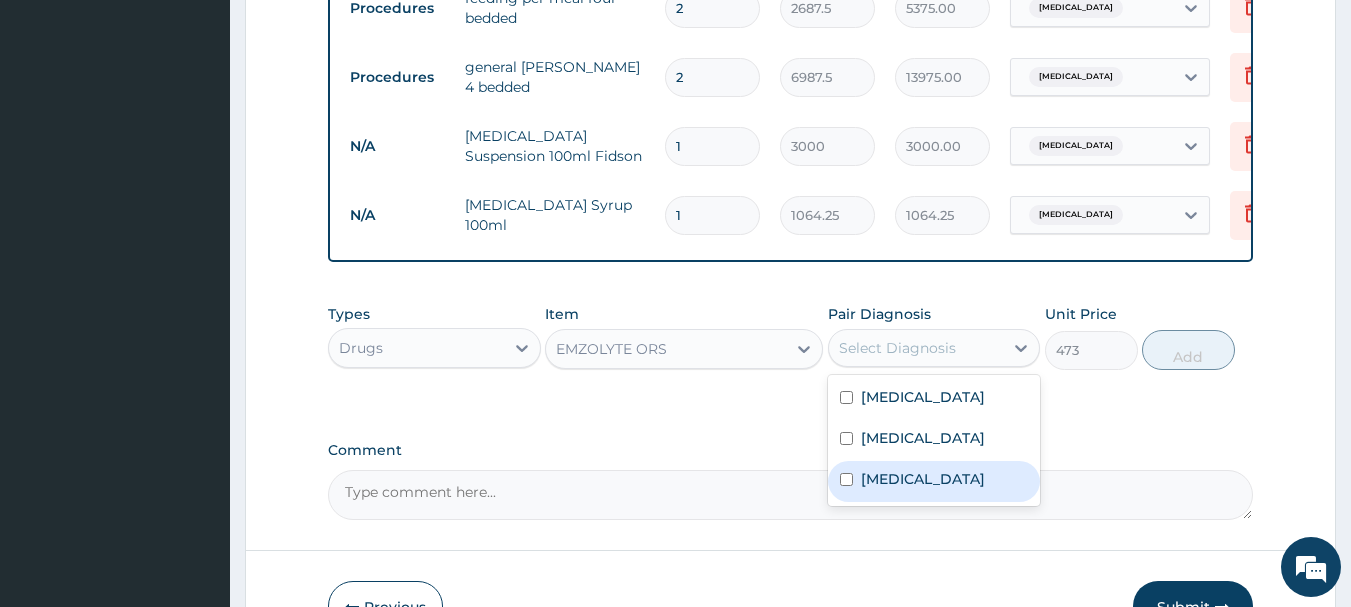
click at [846, 486] on input "checkbox" at bounding box center [846, 479] width 13 height 13
checkbox input "true"
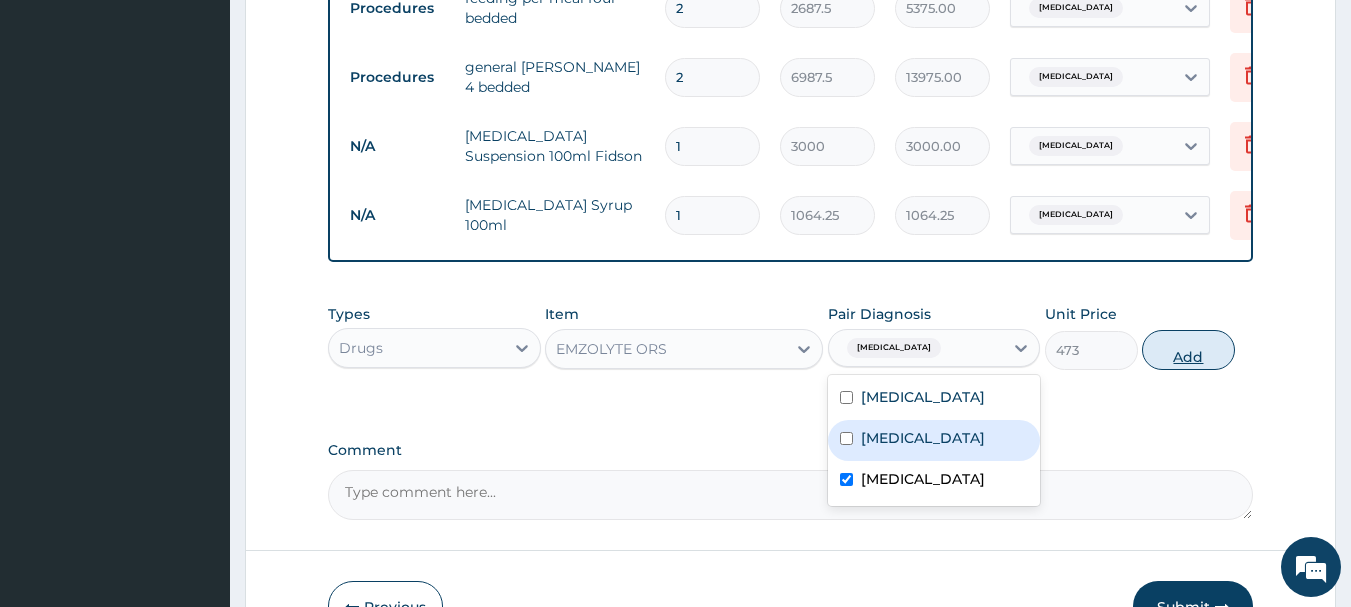
click at [1195, 362] on button "Add" at bounding box center [1188, 350] width 93 height 40
type input "0"
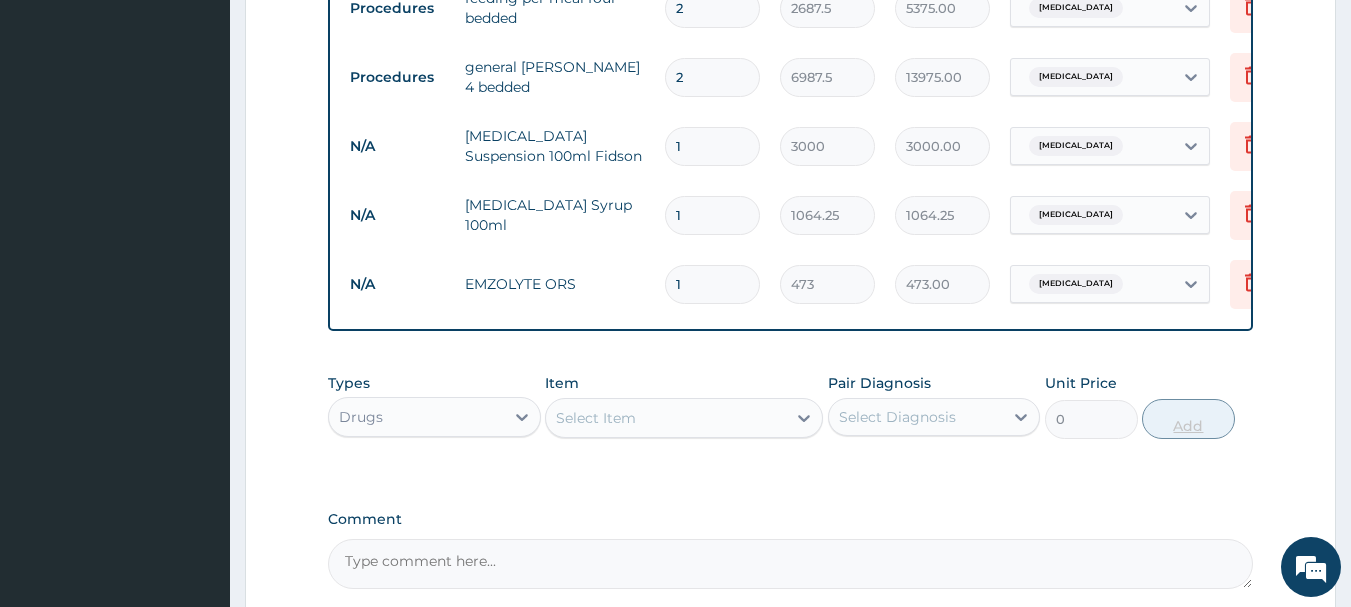
type input "0.00"
type input "3"
type input "1419.00"
type input "3"
click at [699, 434] on div "Select Item" at bounding box center [666, 418] width 240 height 32
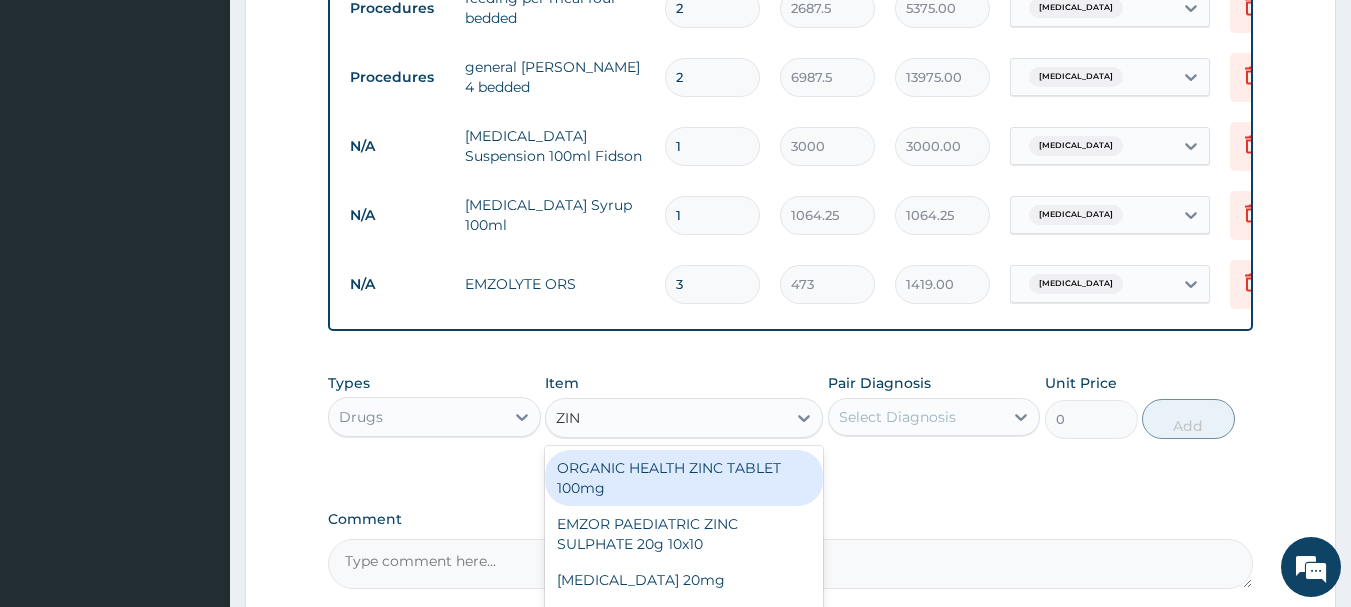
type input "ZINC"
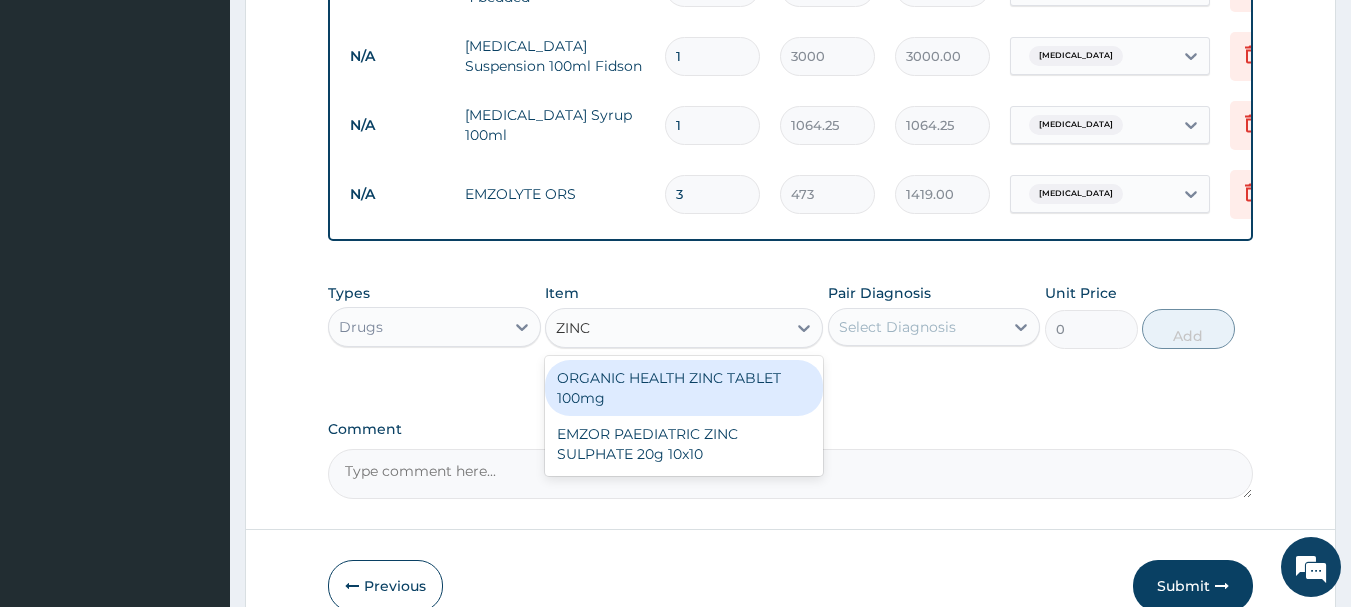
scroll to position [1151, 0]
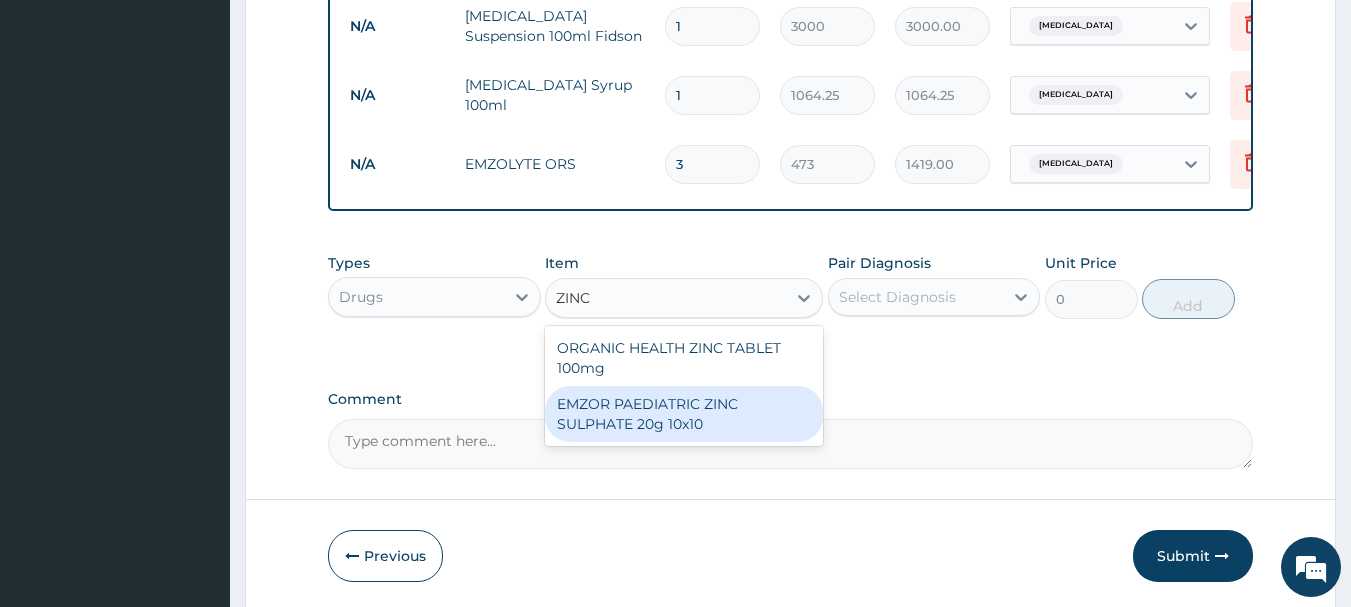
click at [730, 438] on div "EMZOR PAEDIATRIC ZINC SULPHATE 20g 10x10" at bounding box center [684, 414] width 278 height 56
type input "53.2125"
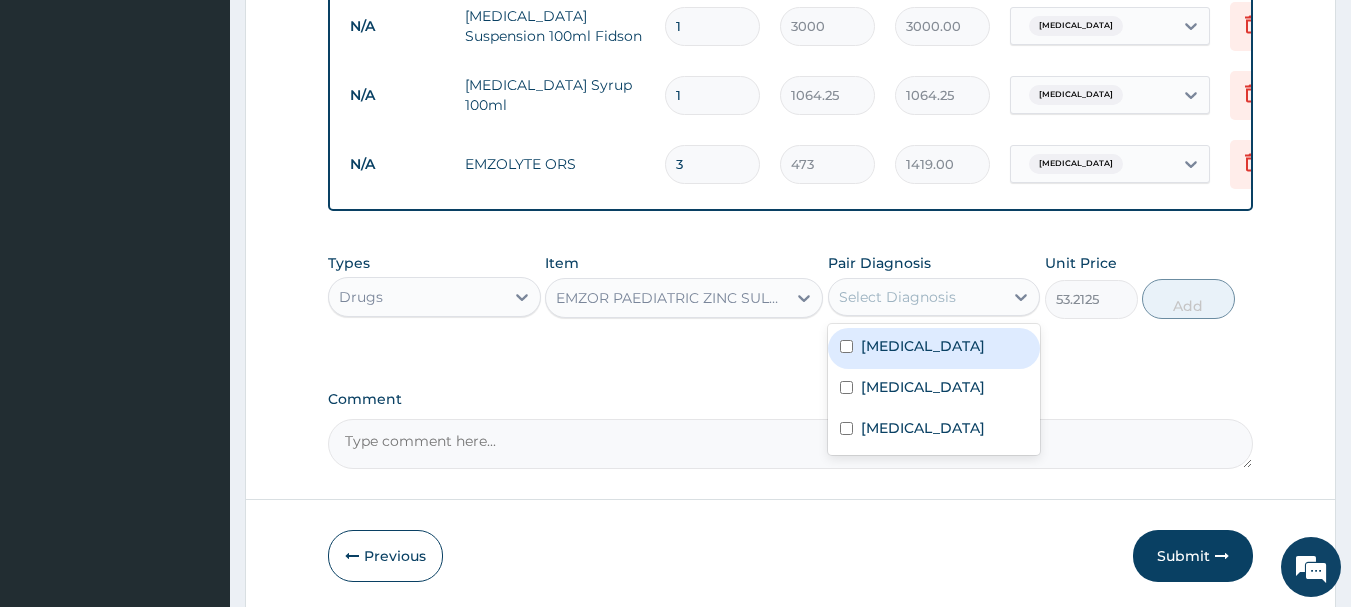
click at [919, 307] on div "Select Diagnosis" at bounding box center [897, 297] width 117 height 20
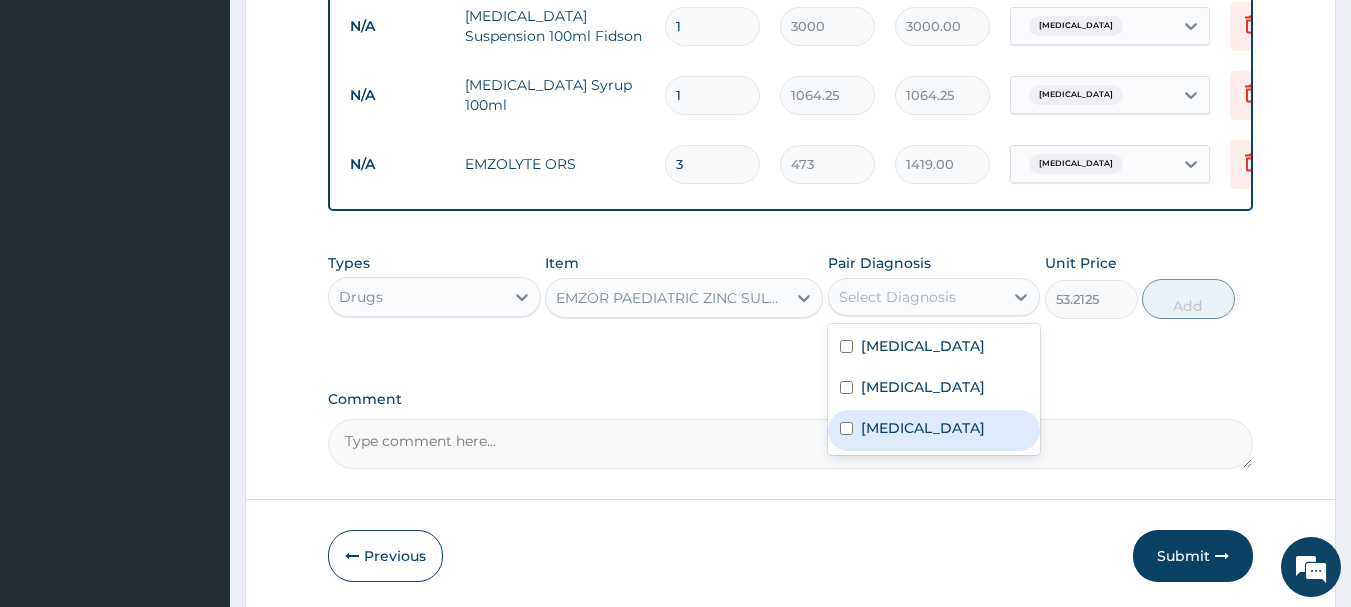
click at [847, 435] on input "checkbox" at bounding box center [846, 428] width 13 height 13
checkbox input "true"
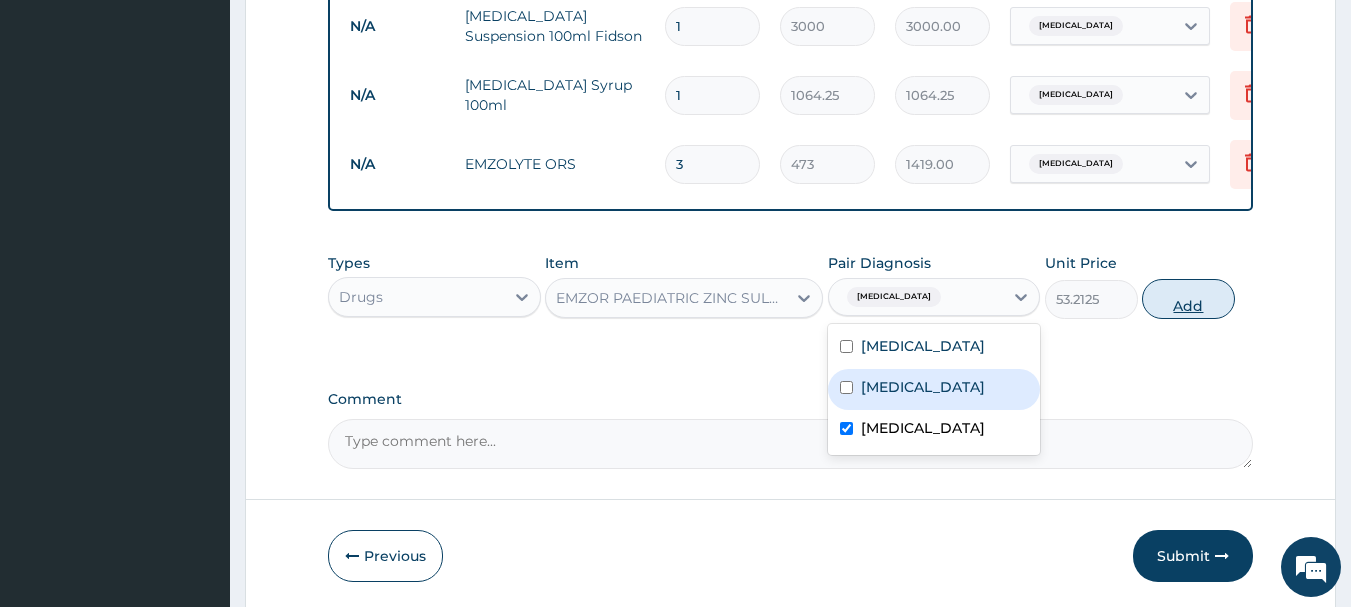
click at [1207, 319] on button "Add" at bounding box center [1188, 299] width 93 height 40
type input "0"
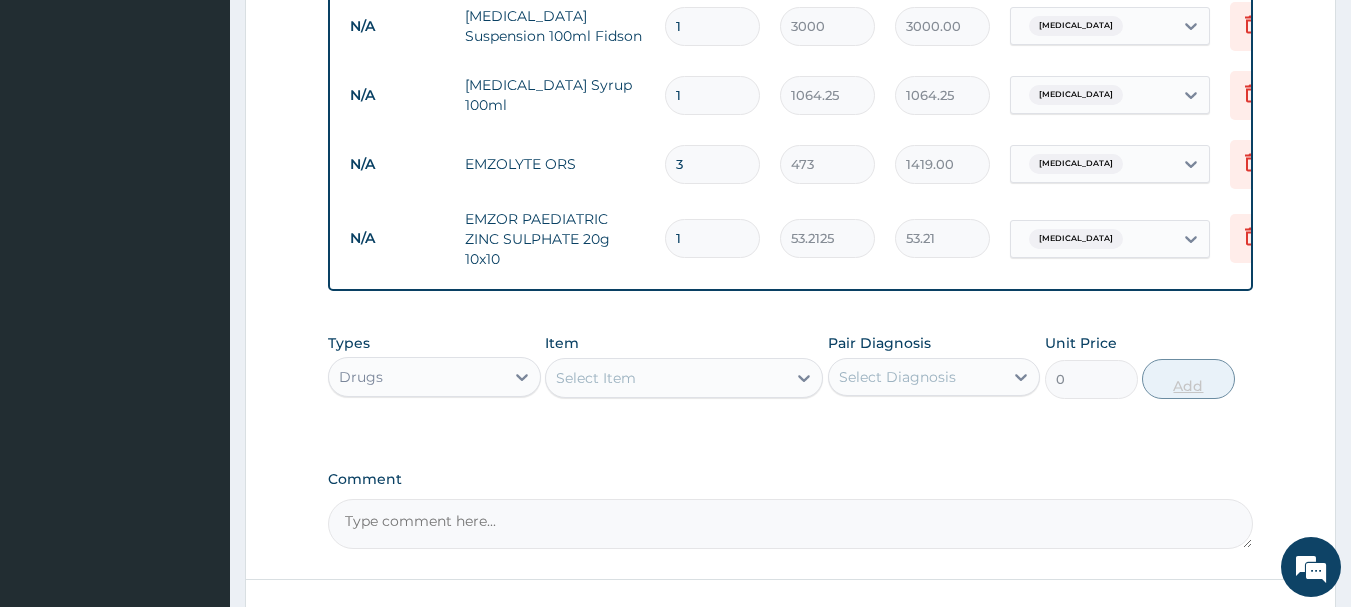
type input "10"
type input "532.13"
type input "10"
click at [688, 394] on div "Select Item" at bounding box center [666, 378] width 240 height 32
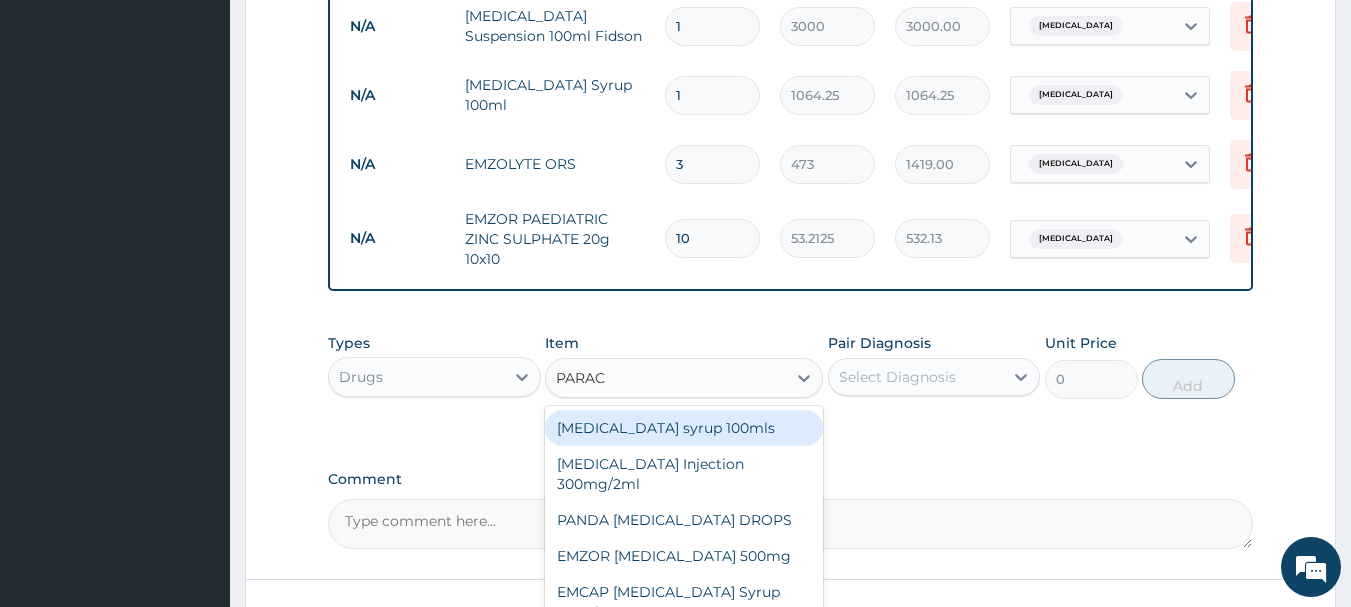
type input "PARACE"
click at [685, 446] on div "Paracetamol syrup 100mls" at bounding box center [684, 428] width 278 height 36
type input "1000"
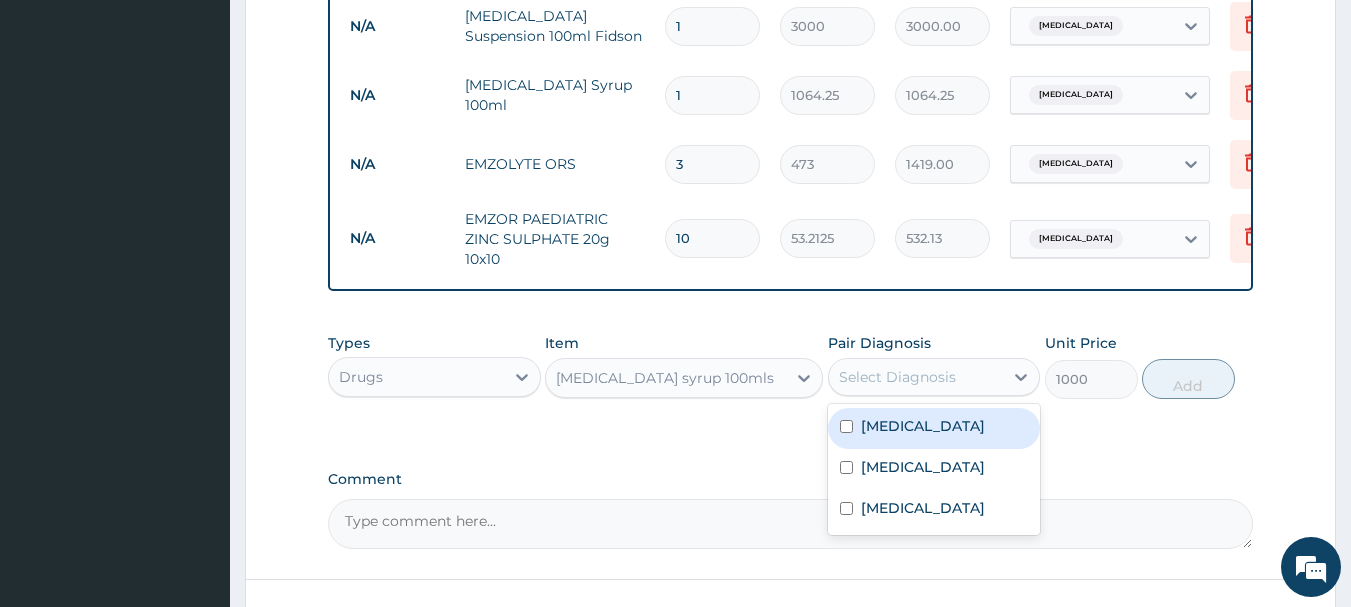
click at [905, 387] on div "Select Diagnosis" at bounding box center [897, 377] width 117 height 20
click at [845, 433] on input "checkbox" at bounding box center [846, 426] width 13 height 13
checkbox input "true"
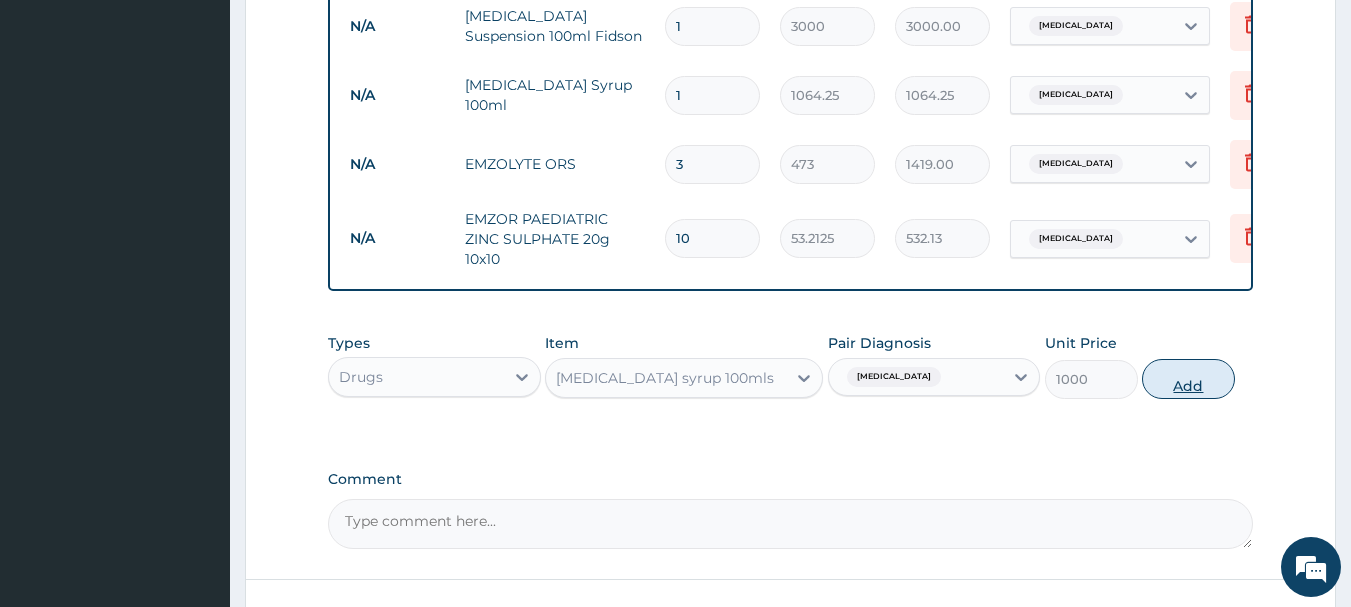
click at [1184, 398] on button "Add" at bounding box center [1188, 379] width 93 height 40
type input "0"
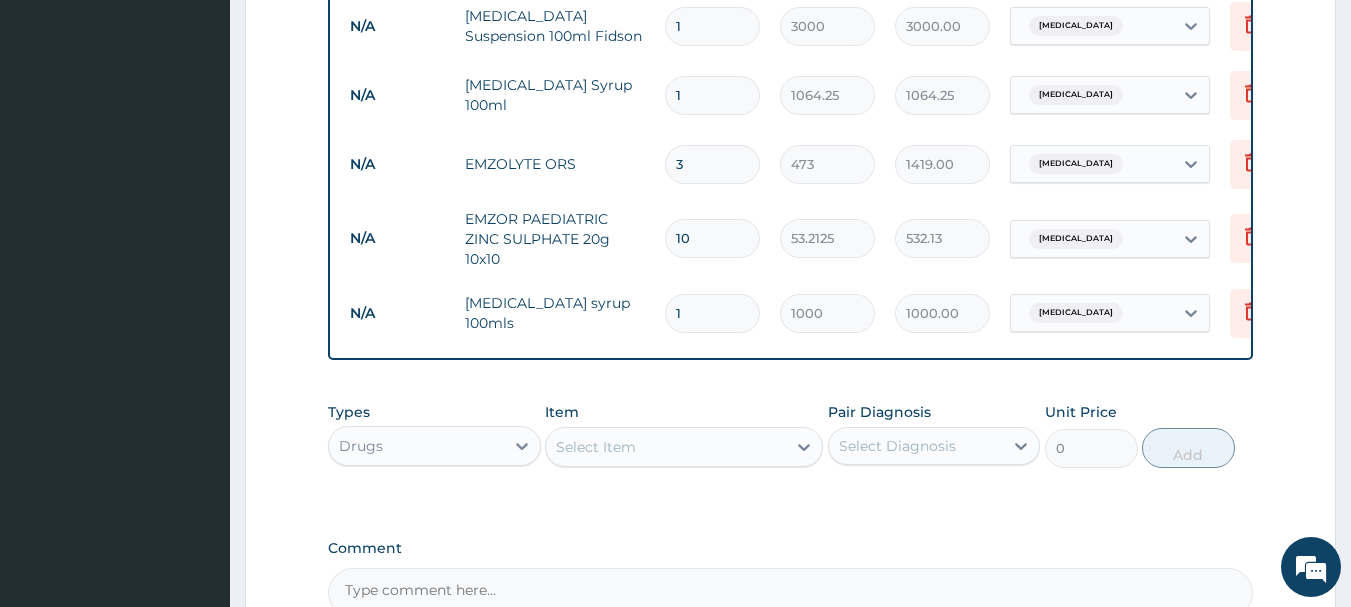
click at [634, 457] on div "Select Item" at bounding box center [596, 447] width 80 height 20
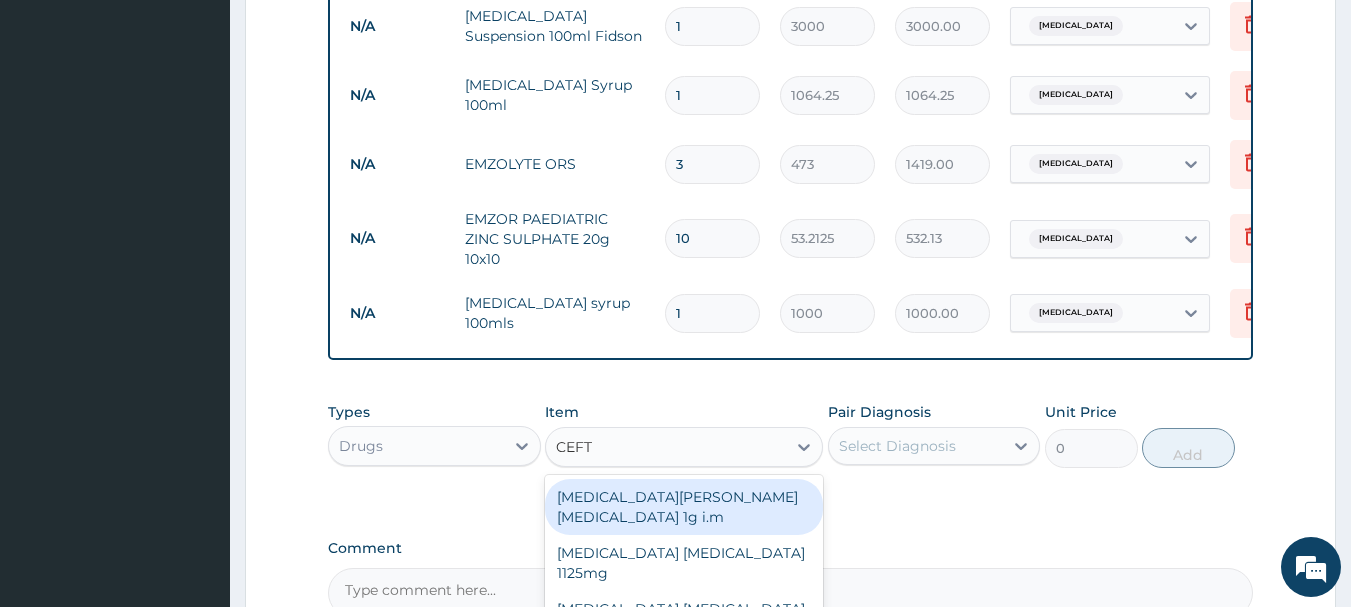
type input "CEFTR"
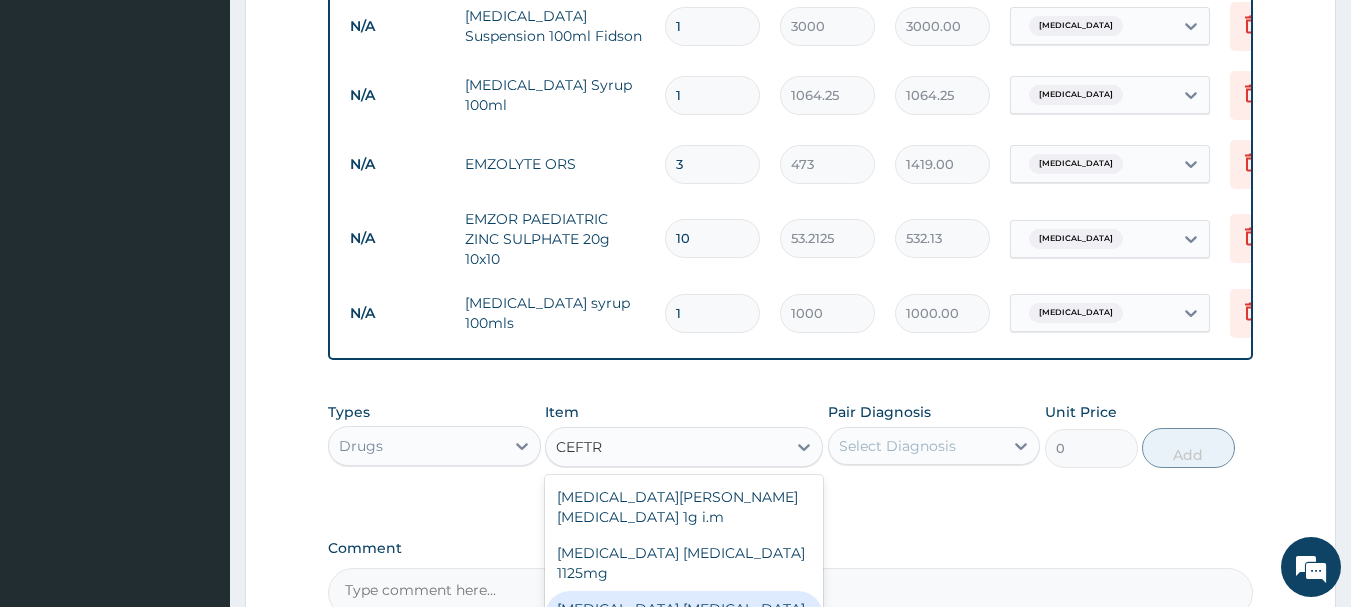
click at [653, 591] on div "Ceftriaxone sulbactam 1.5g" at bounding box center [684, 619] width 278 height 56
type input "2000"
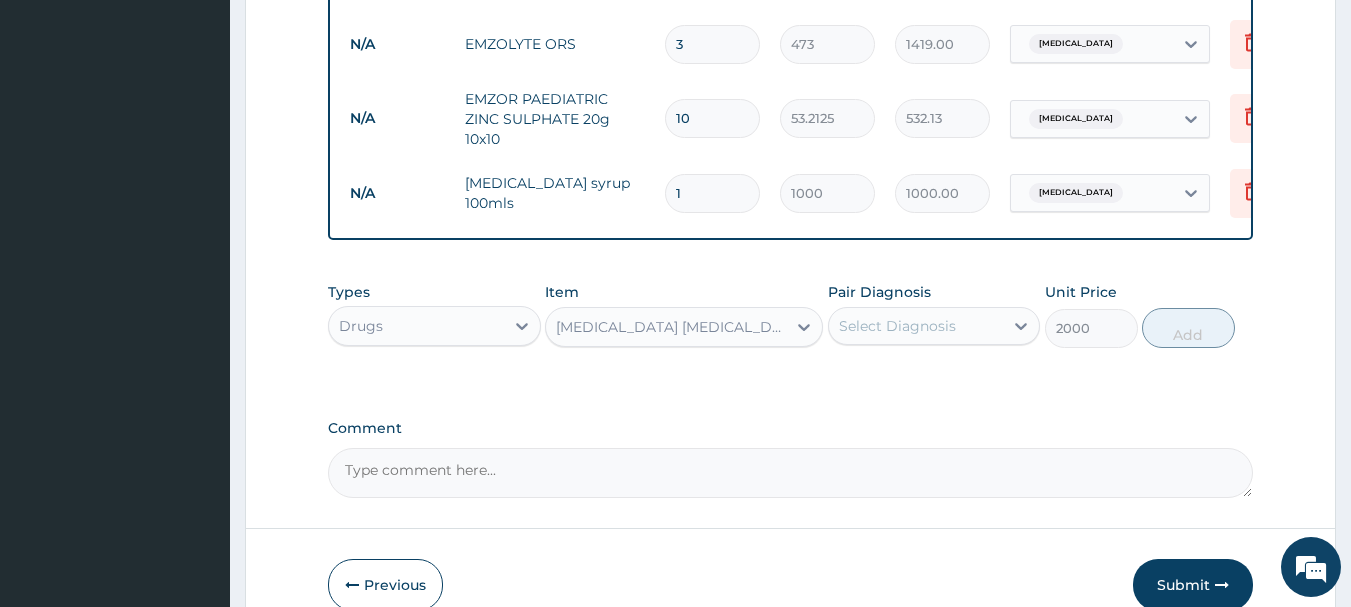
scroll to position [1311, 0]
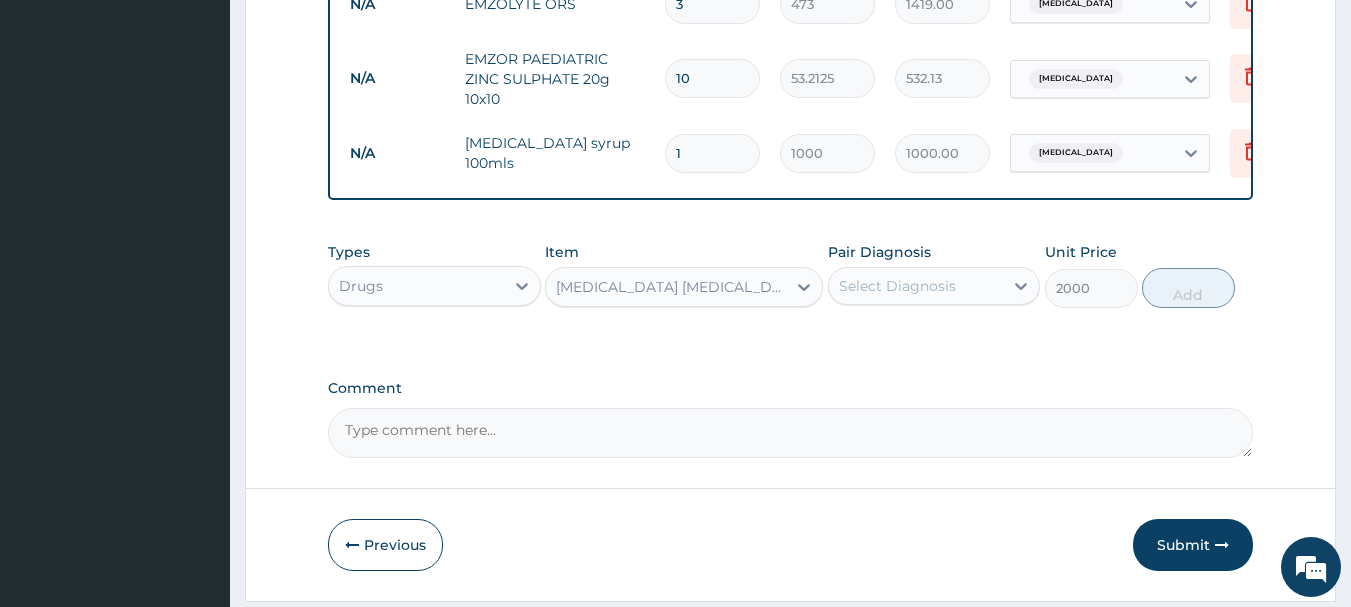
click at [623, 289] on div "Ceftriaxone sulbactam 1.5g" at bounding box center [666, 287] width 240 height 32
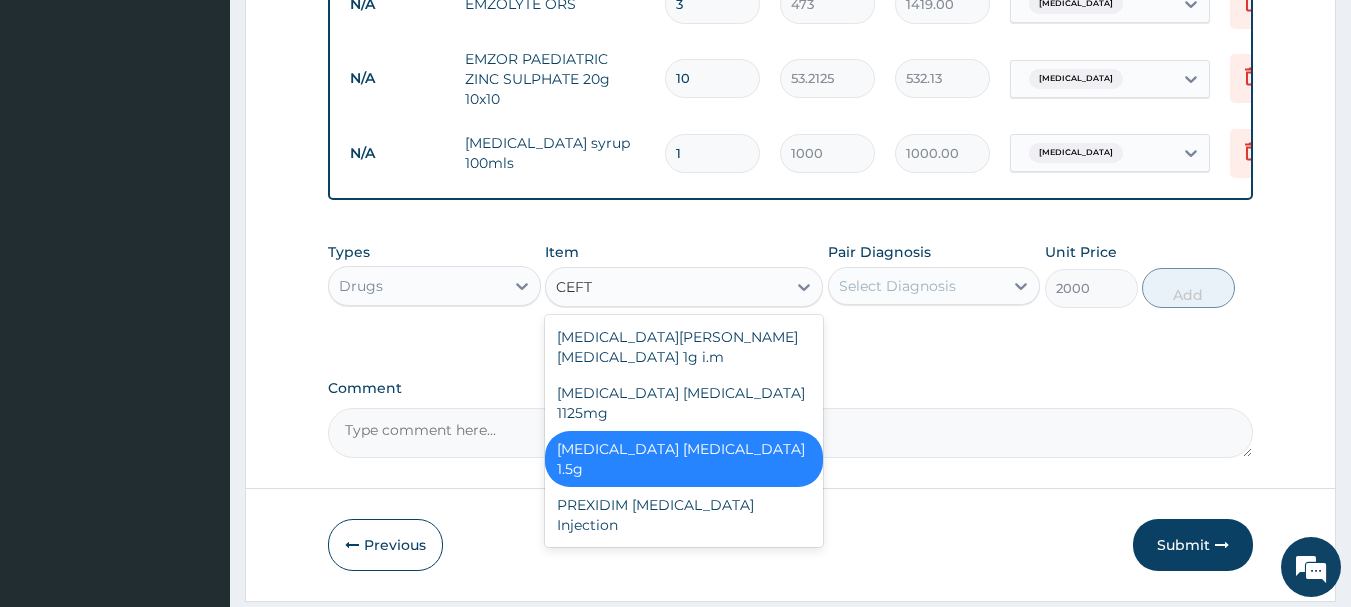
scroll to position [0, 0]
type input "CEFTR"
click at [613, 431] on div "Ceftriaxone sulbactam 1.5g" at bounding box center [684, 459] width 278 height 56
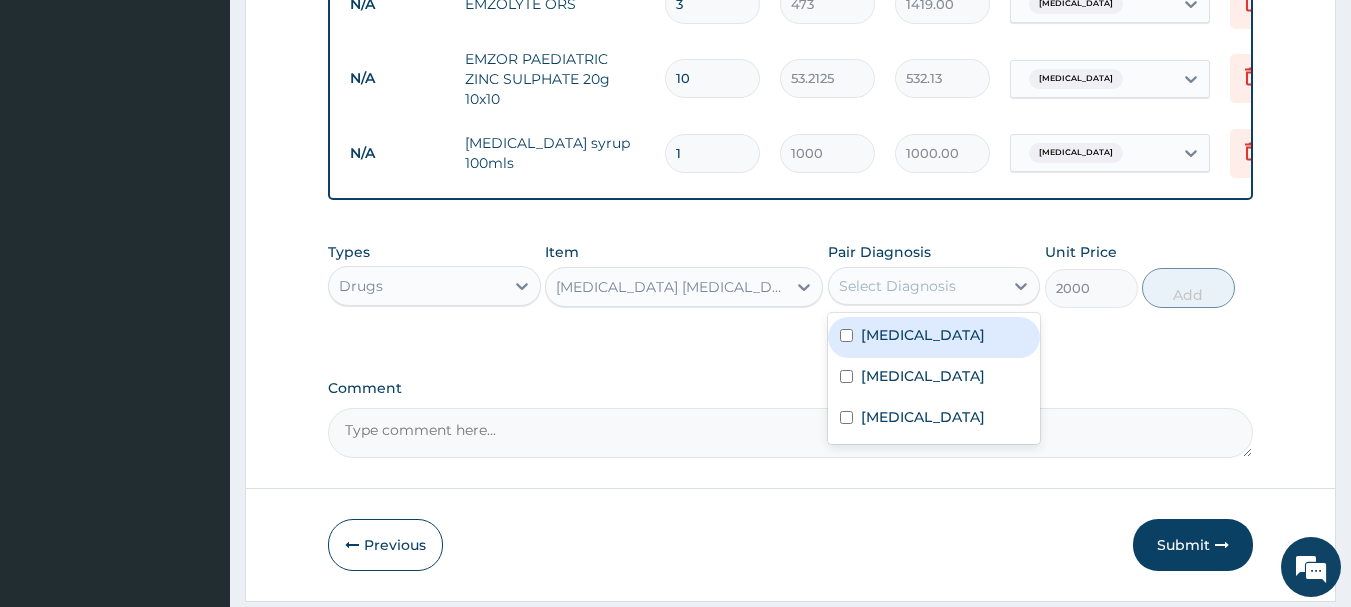
click at [904, 292] on div "Select Diagnosis" at bounding box center [897, 286] width 117 height 20
click at [848, 342] on input "checkbox" at bounding box center [846, 335] width 13 height 13
checkbox input "true"
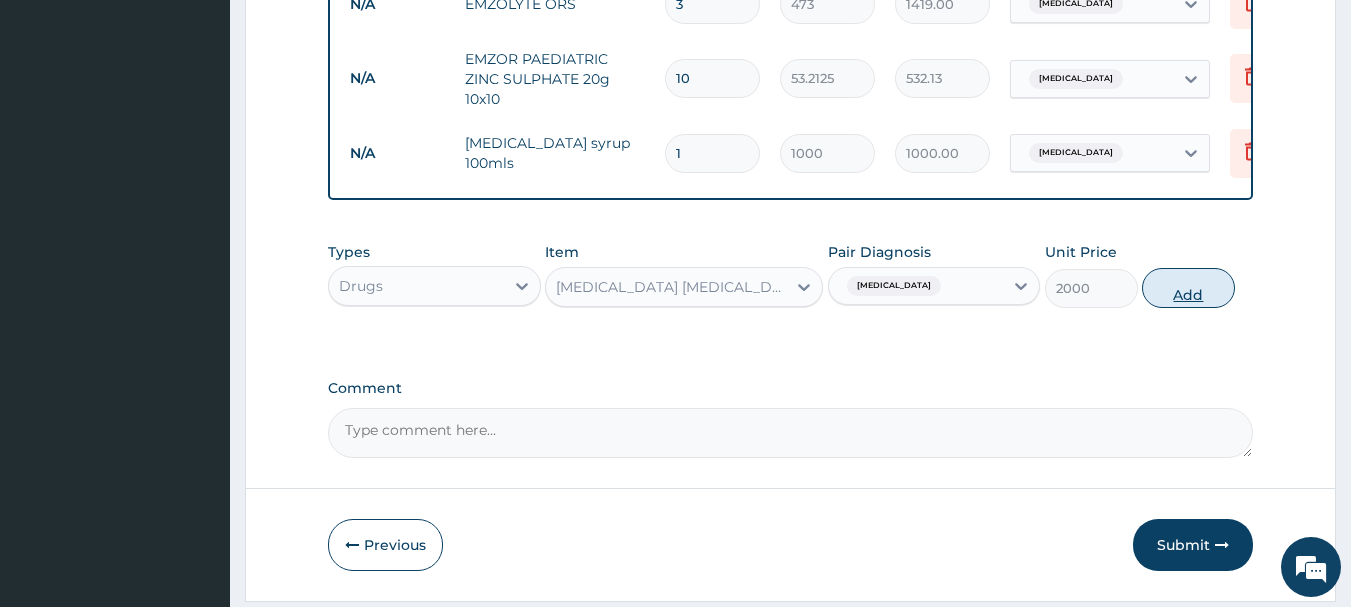
click at [1172, 308] on button "Add" at bounding box center [1188, 288] width 93 height 40
type input "0"
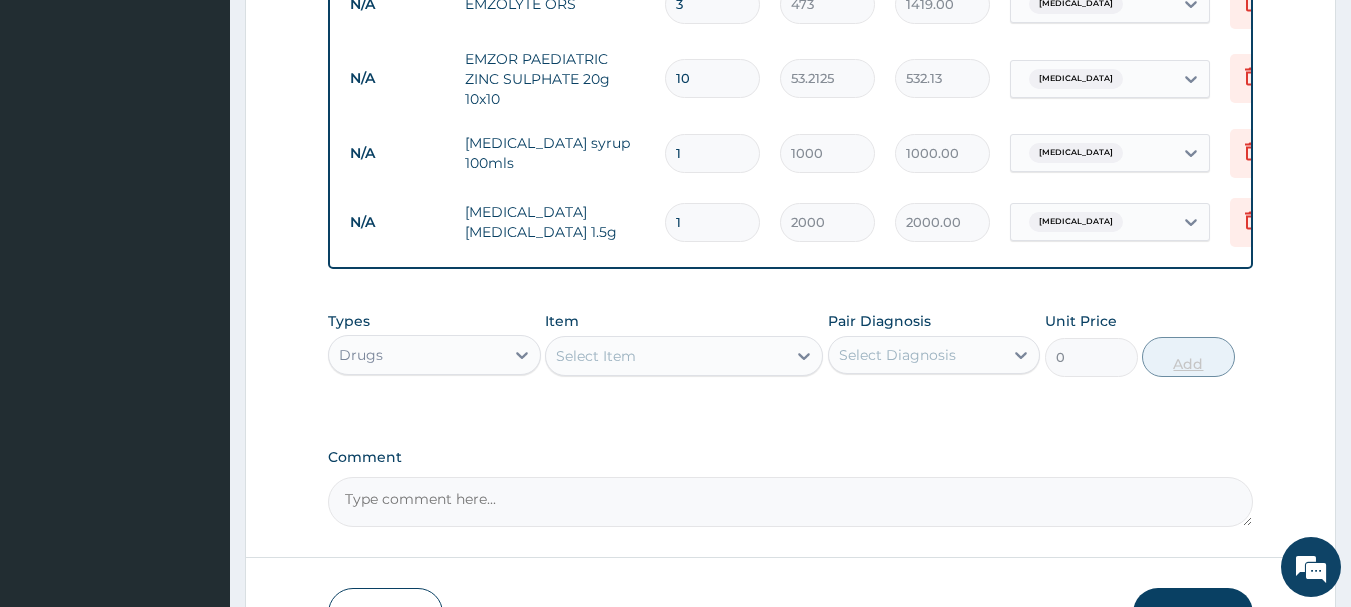
type input "0.00"
type input "3"
type input "6000.00"
type input "3"
click at [645, 367] on div "Select Item" at bounding box center [666, 356] width 240 height 32
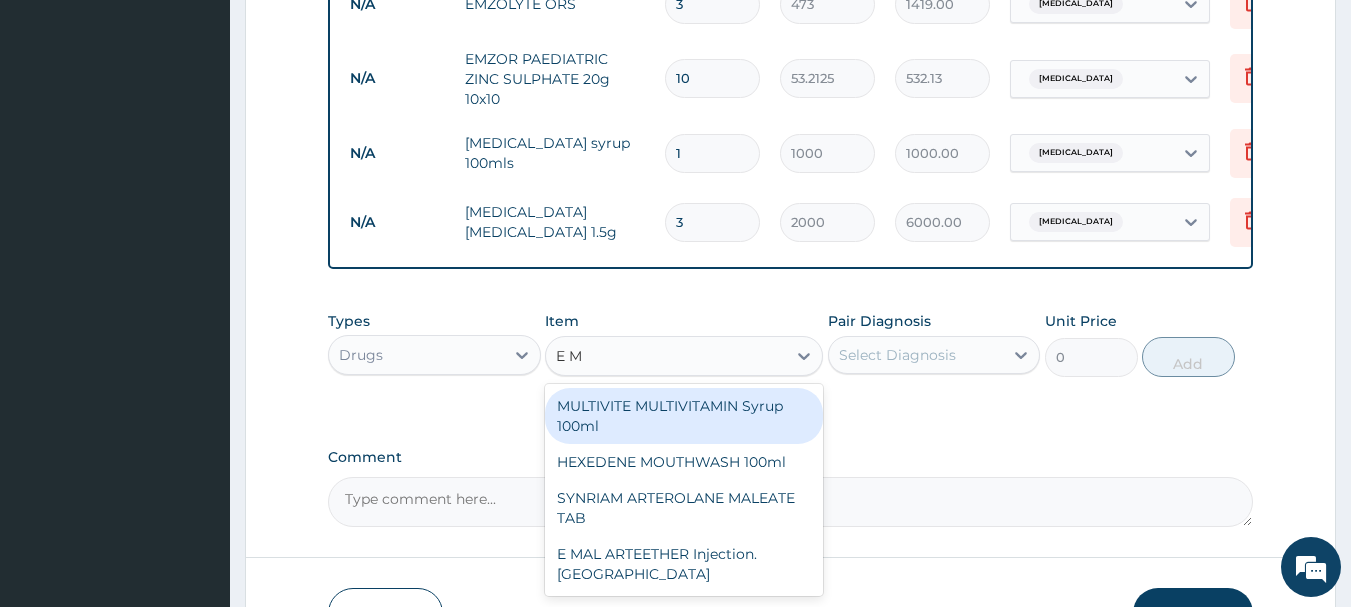
type input "E MA"
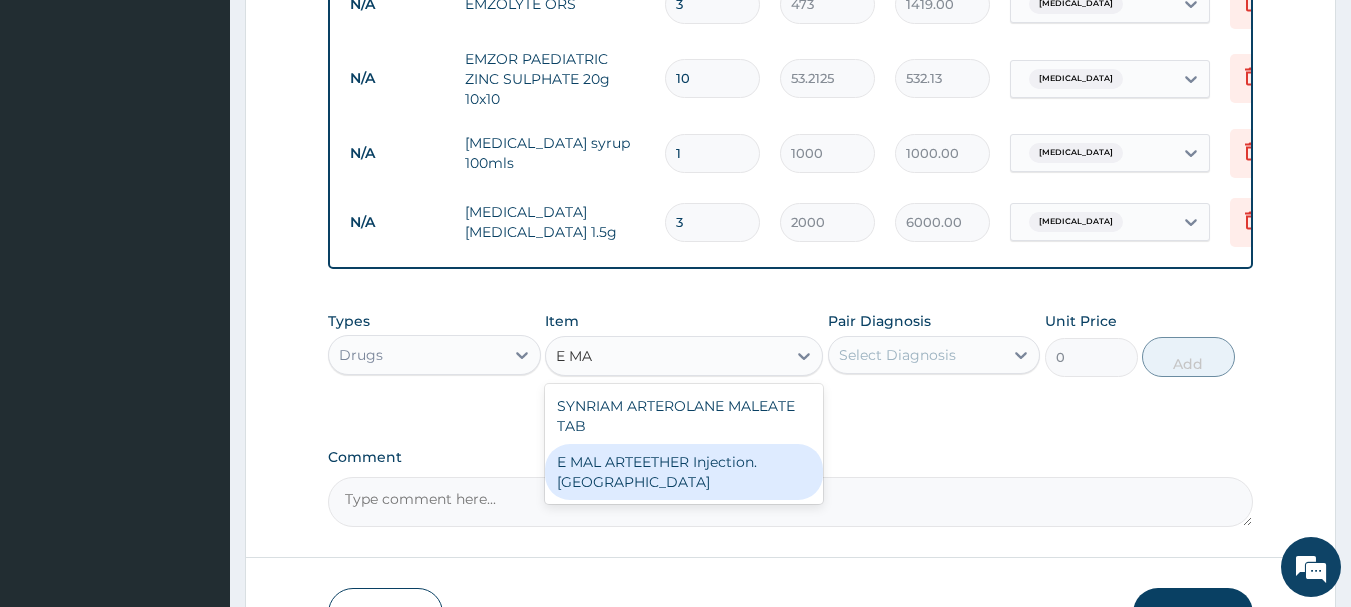
click at [626, 488] on div "E MAL ARTEETHER Injection. FIDSON" at bounding box center [684, 472] width 278 height 56
type input "1773.75"
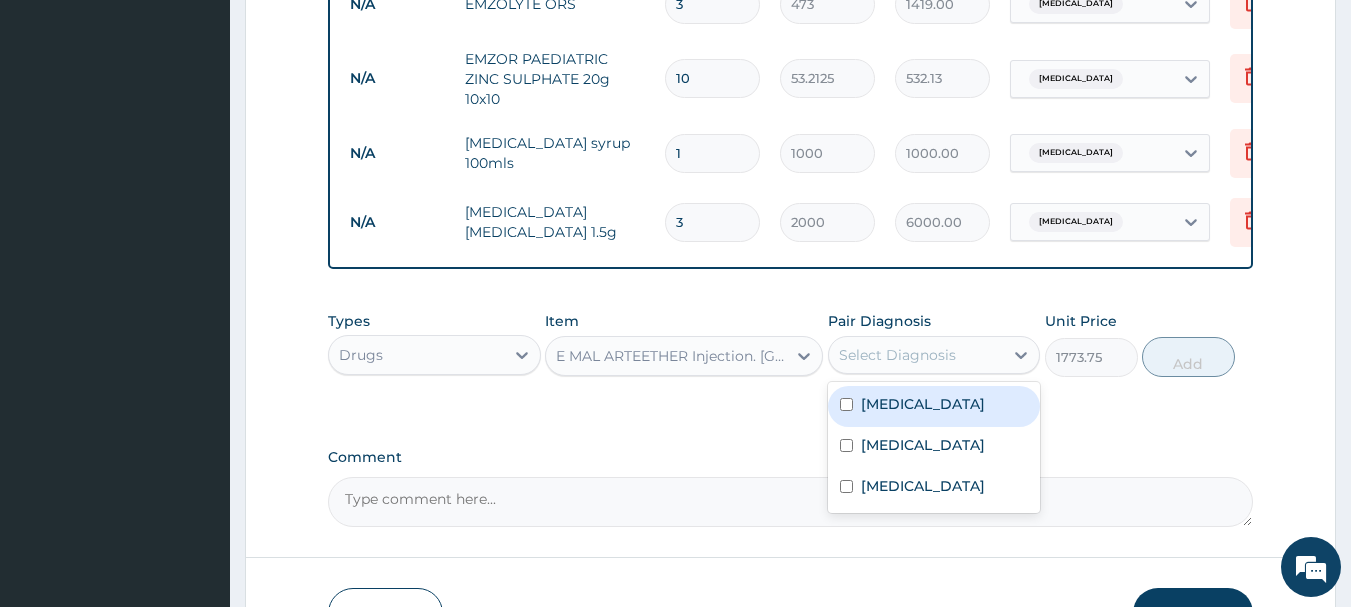
click at [884, 365] on div "Select Diagnosis" at bounding box center [897, 355] width 117 height 20
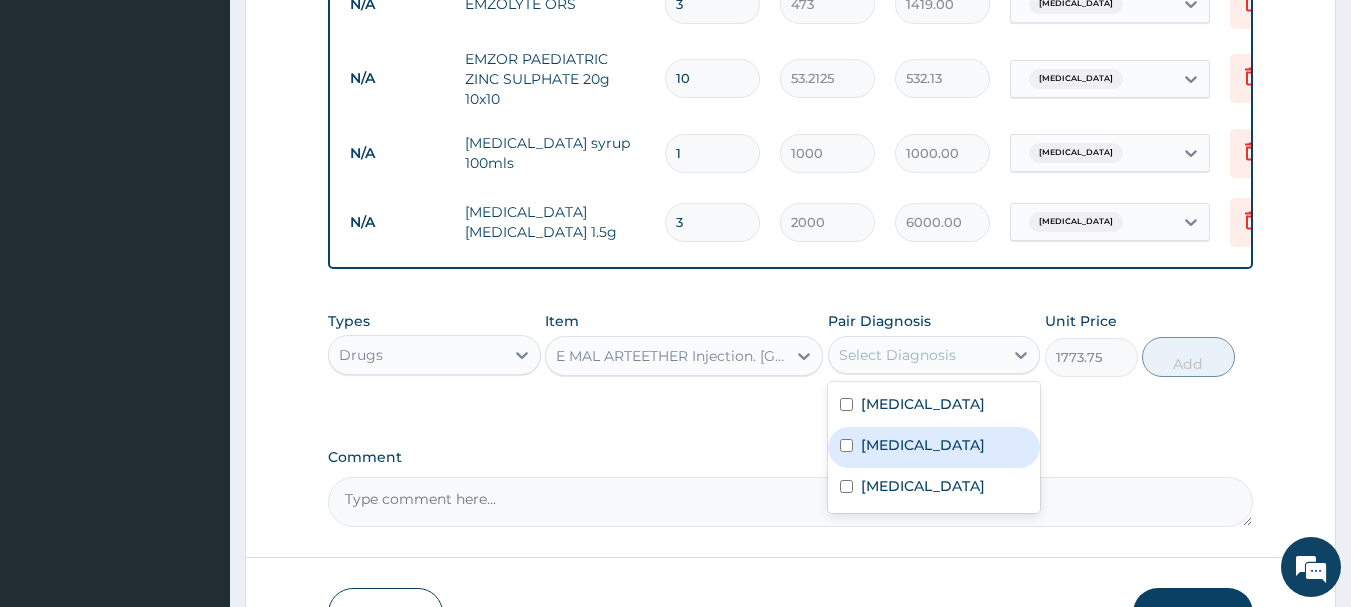
click at [846, 452] on input "checkbox" at bounding box center [846, 445] width 13 height 13
checkbox input "true"
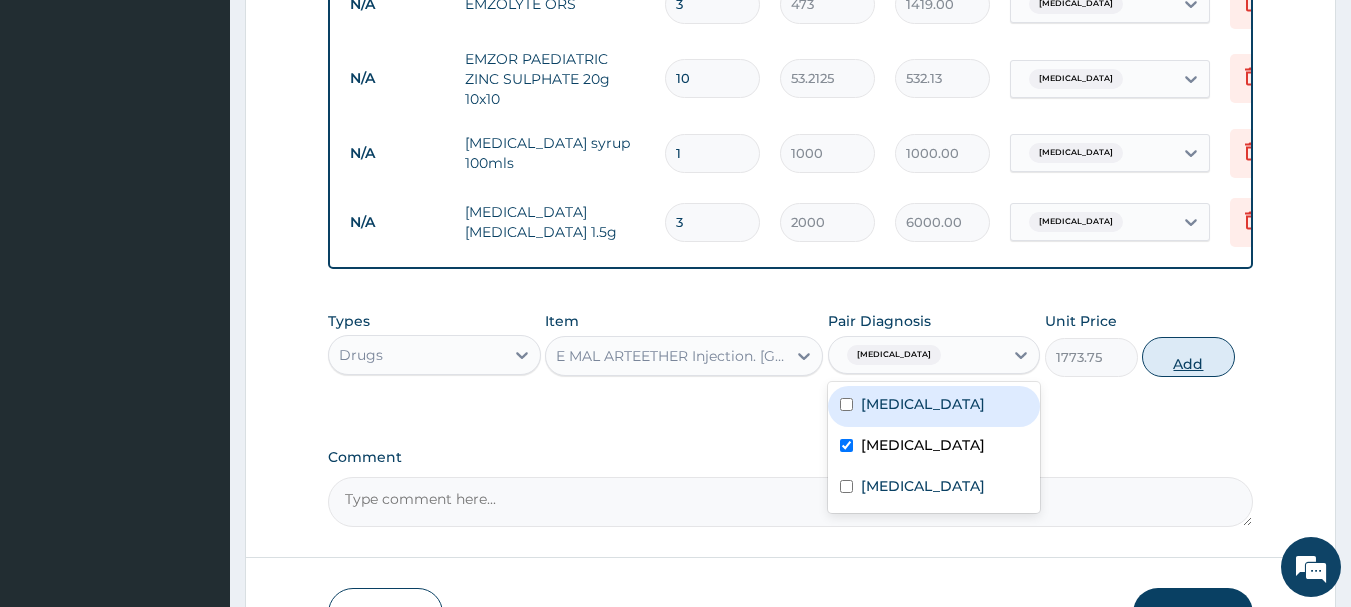
click at [1166, 367] on button "Add" at bounding box center [1188, 357] width 93 height 40
type input "0"
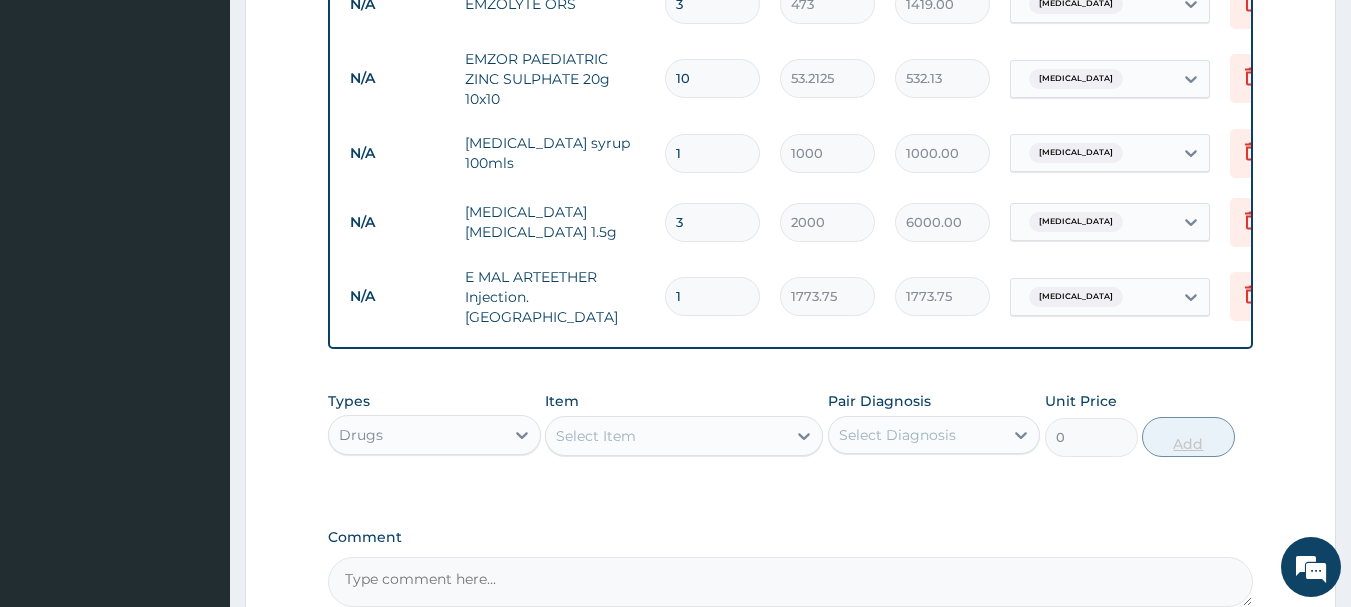
type input "0.00"
type input "3"
type input "5321.25"
type input "3"
click at [680, 438] on div "Select Item" at bounding box center [666, 436] width 240 height 32
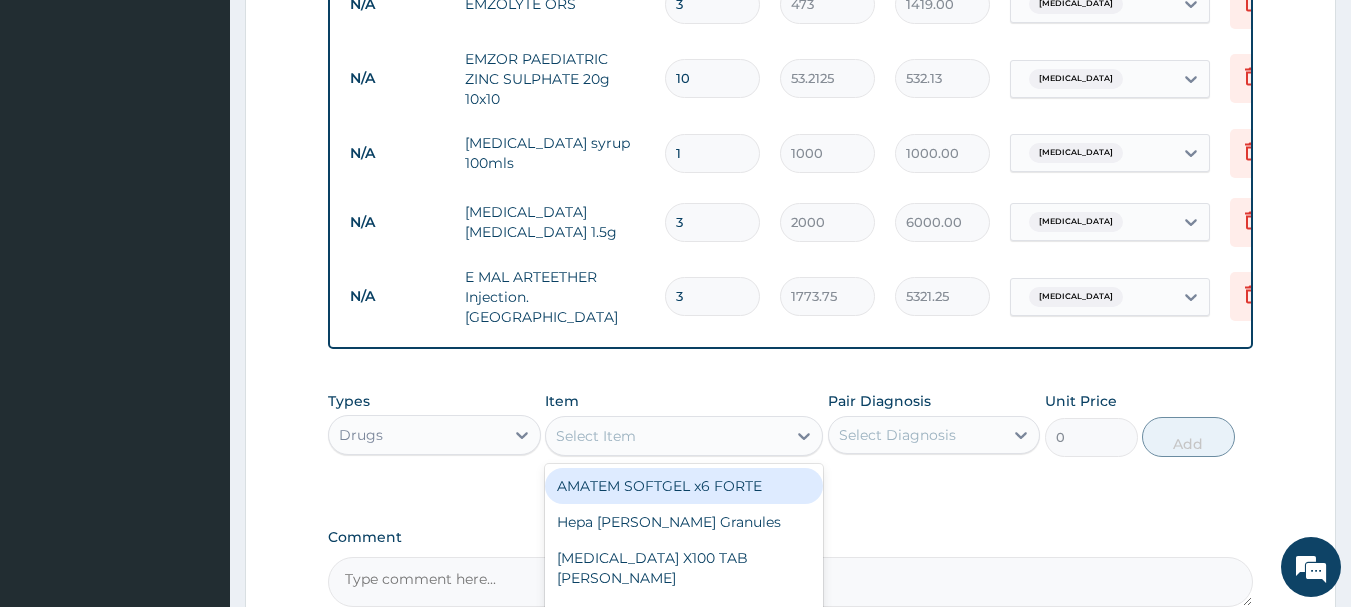
click at [451, 433] on div "Drugs" at bounding box center [416, 435] width 175 height 32
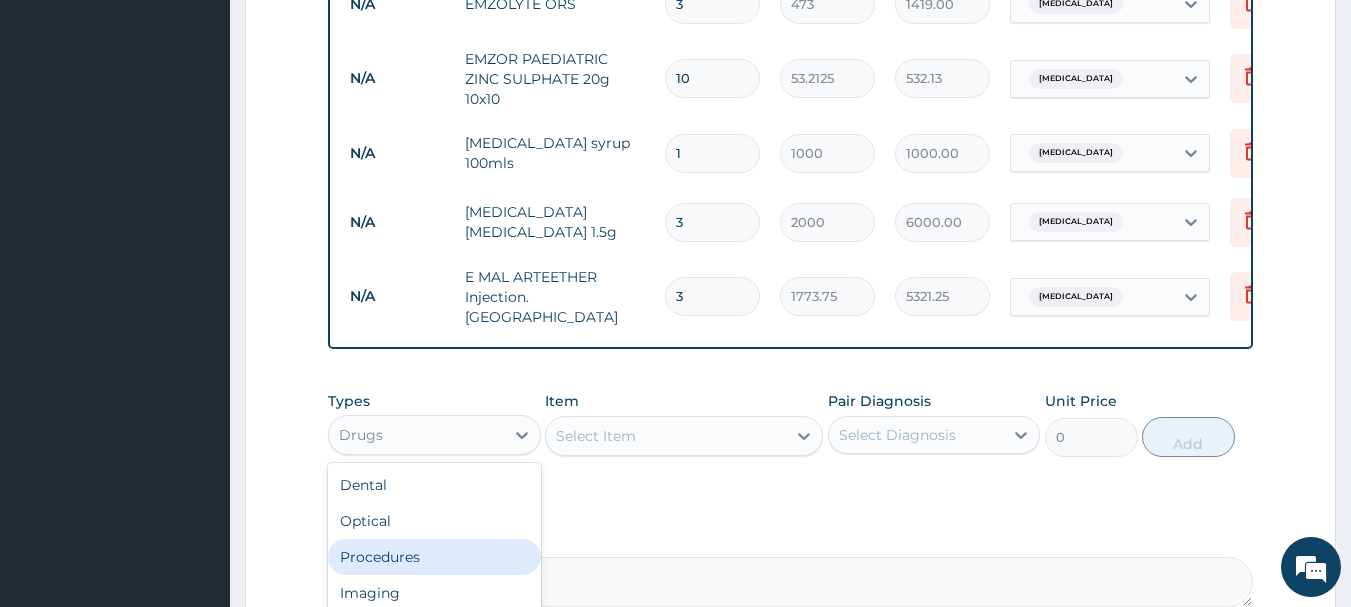
click at [434, 561] on div "Procedures" at bounding box center [434, 557] width 213 height 36
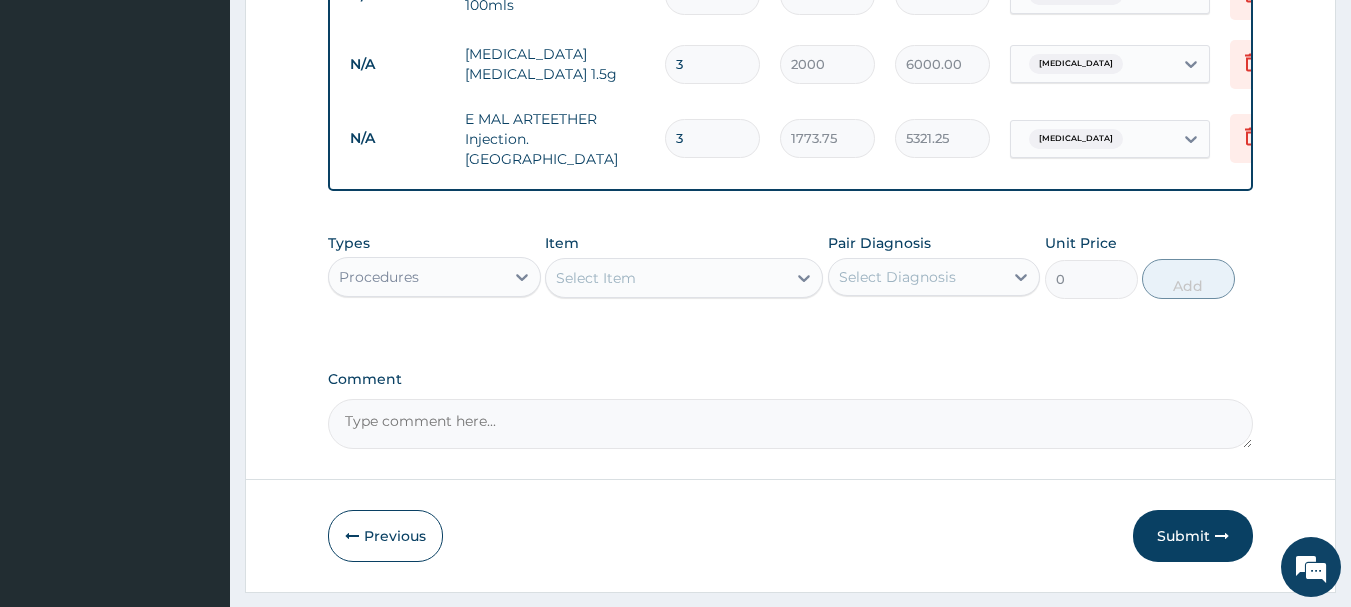
scroll to position [1471, 0]
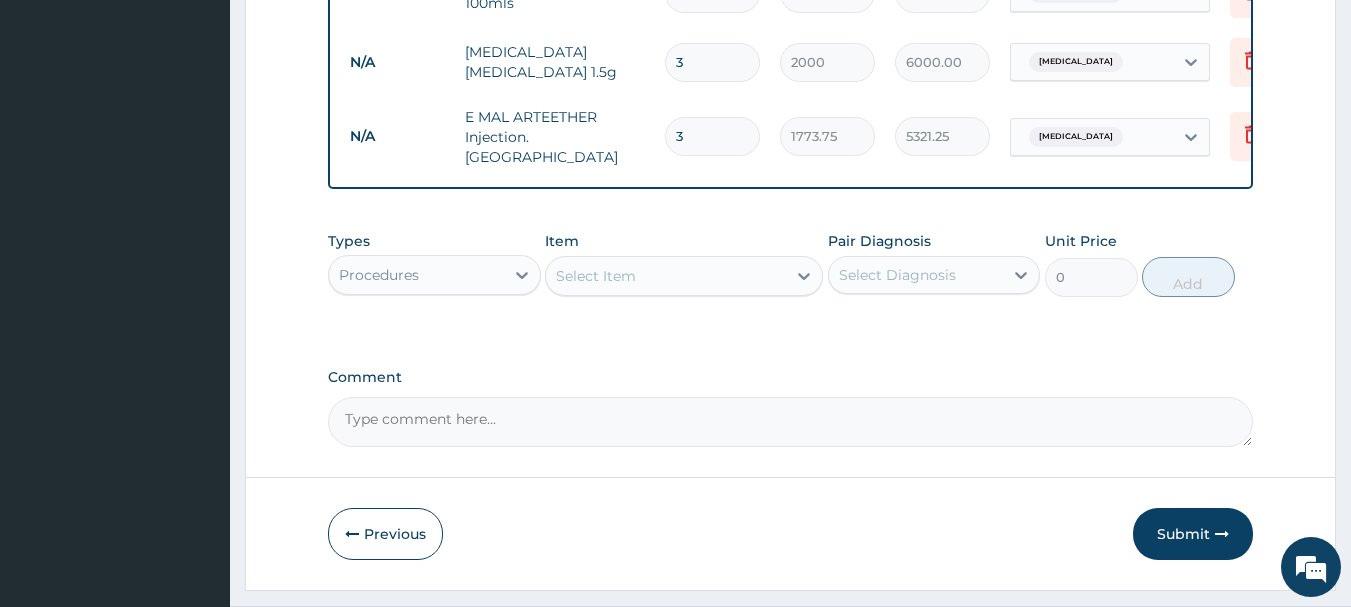
click at [658, 289] on div "Select Item" at bounding box center [666, 276] width 240 height 32
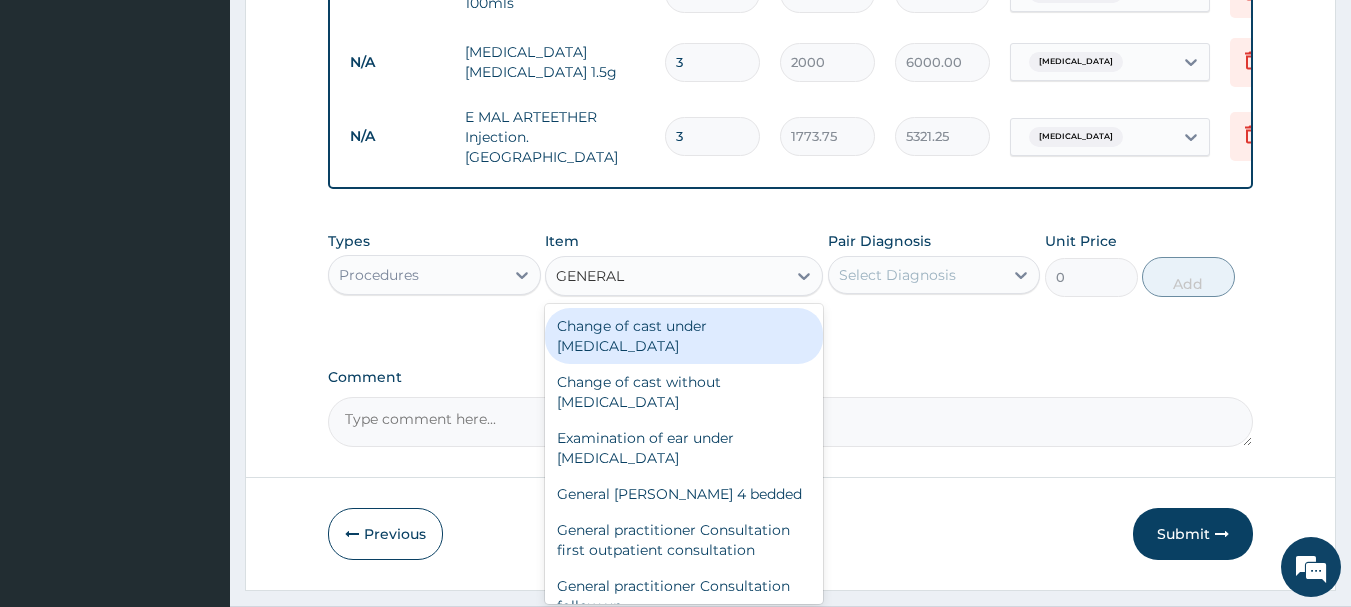
type input "GENERAL P"
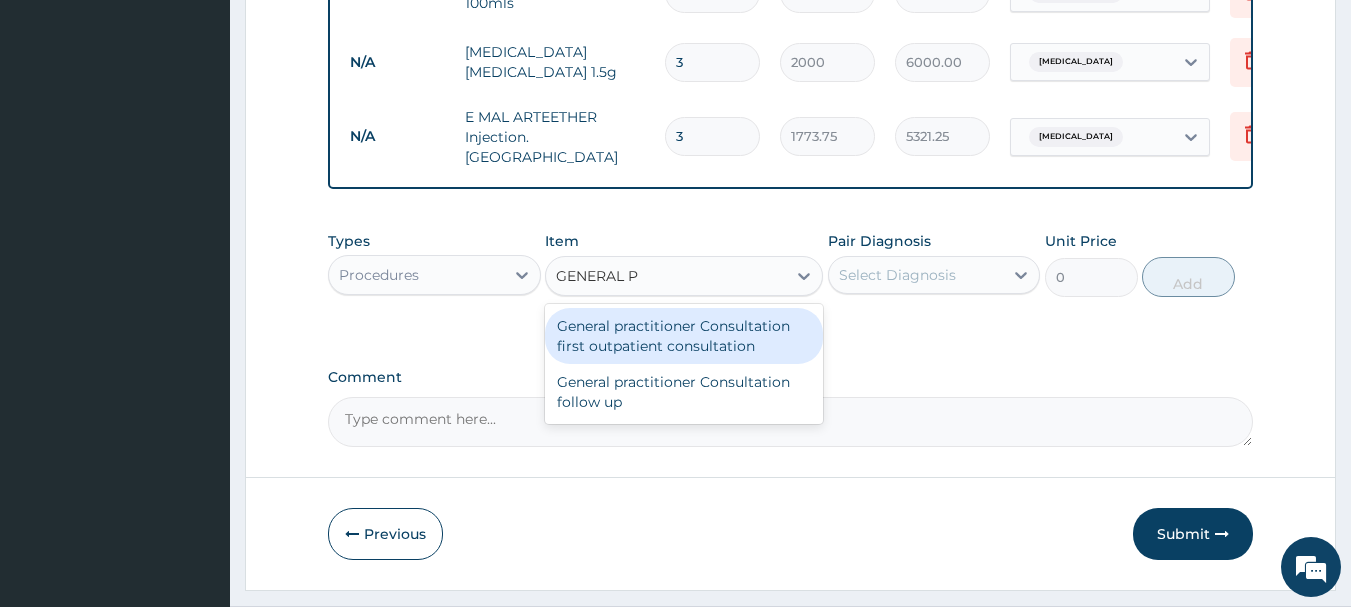
click at [666, 345] on div "General practitioner Consultation first outpatient consultation" at bounding box center [684, 336] width 278 height 56
type input "4000"
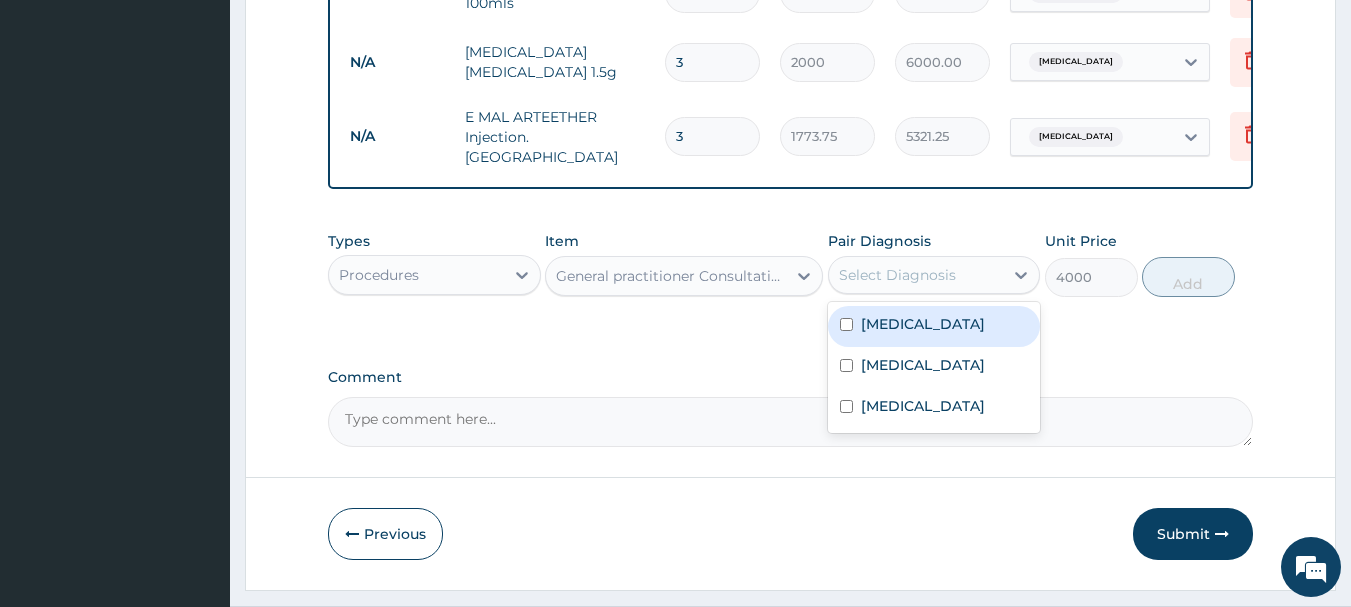
click at [909, 277] on div "Select Diagnosis" at bounding box center [897, 275] width 117 height 20
click at [848, 325] on input "checkbox" at bounding box center [846, 324] width 13 height 13
checkbox input "true"
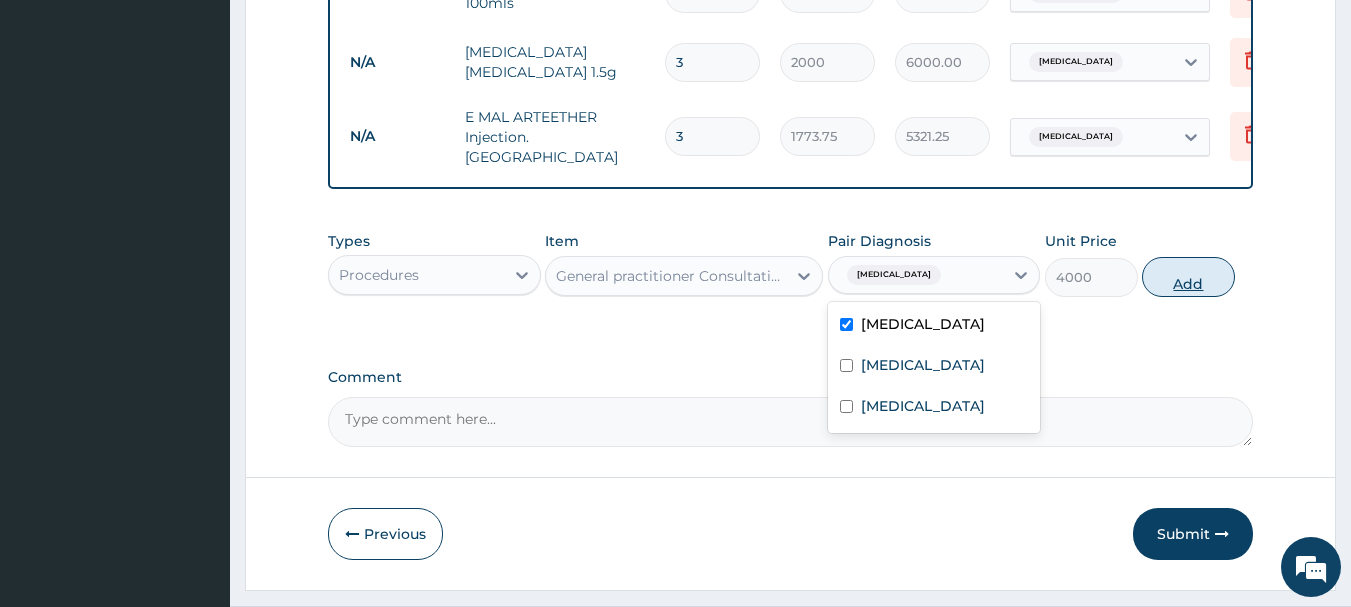
click at [1165, 285] on button "Add" at bounding box center [1188, 277] width 93 height 40
type input "0"
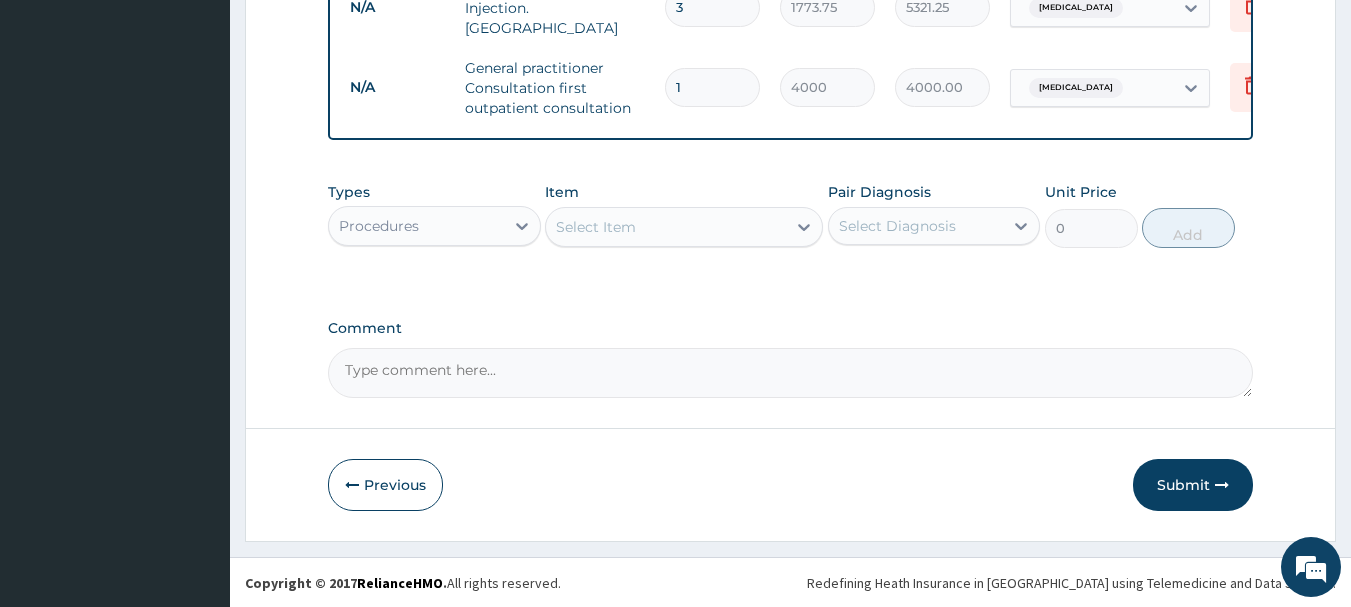
scroll to position [1605, 0]
click at [1186, 488] on button "Submit" at bounding box center [1193, 484] width 120 height 52
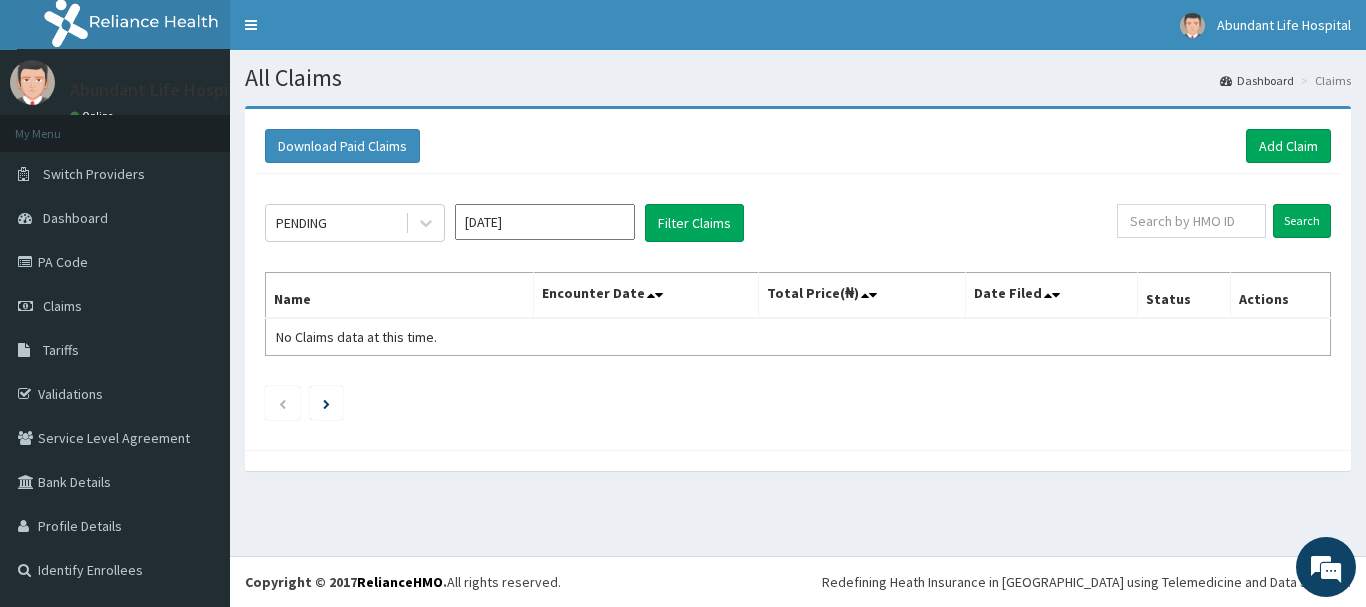
drag, startPoint x: 0, startPoint y: 0, endPoint x: 949, endPoint y: 430, distance: 1041.8
click at [949, 430] on div "Download Paid Claims Add Claim × Note you can only download claims within a max…" at bounding box center [798, 298] width 1136 height 385
click at [176, 258] on link "PA Code" at bounding box center [115, 262] width 230 height 44
